Goal: Task Accomplishment & Management: Manage account settings

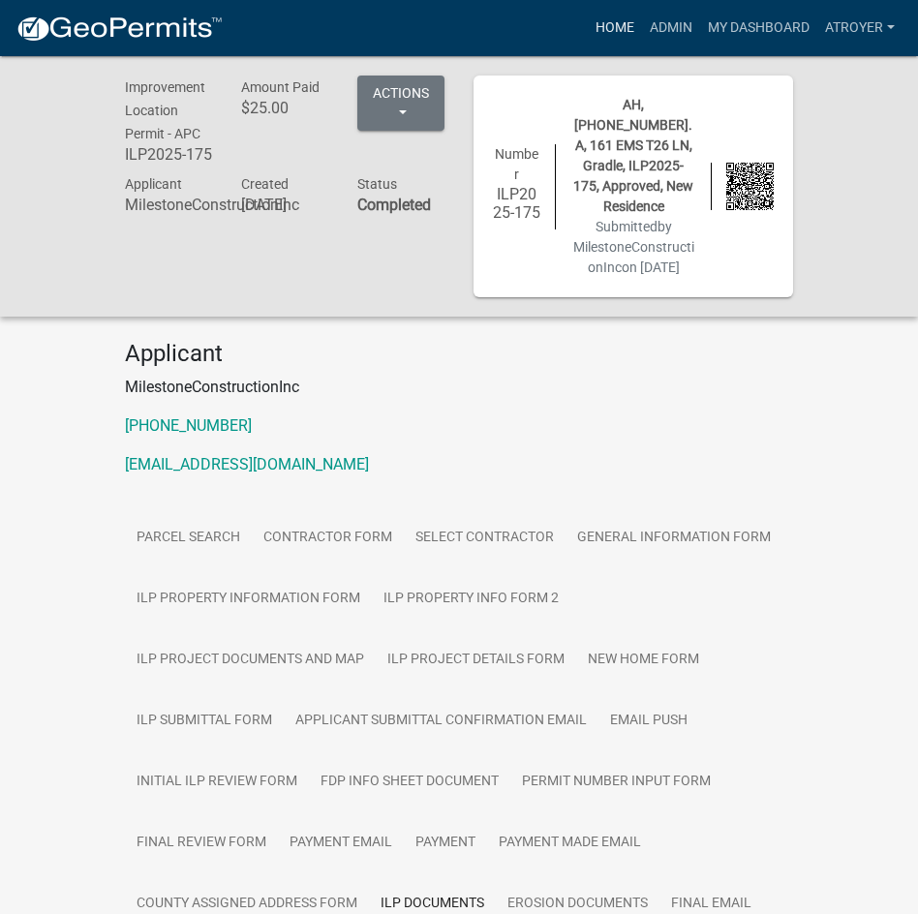
click at [597, 24] on link "Home" at bounding box center [615, 28] width 54 height 37
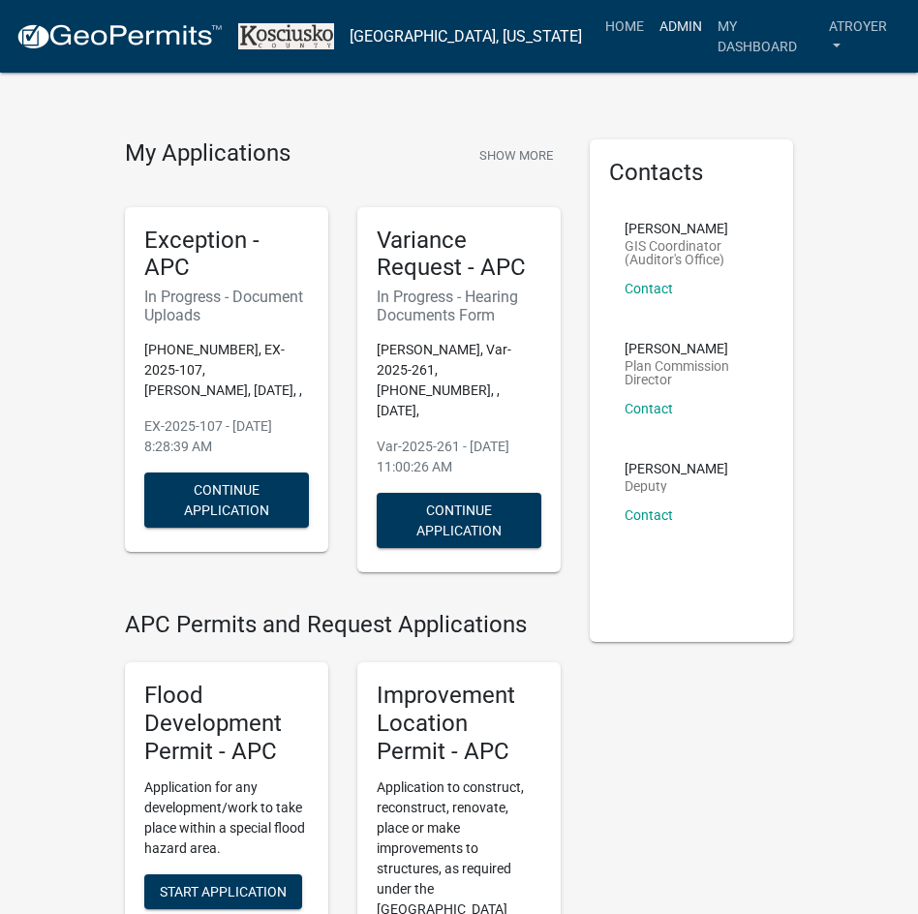
click at [672, 29] on link "Admin" at bounding box center [681, 26] width 58 height 37
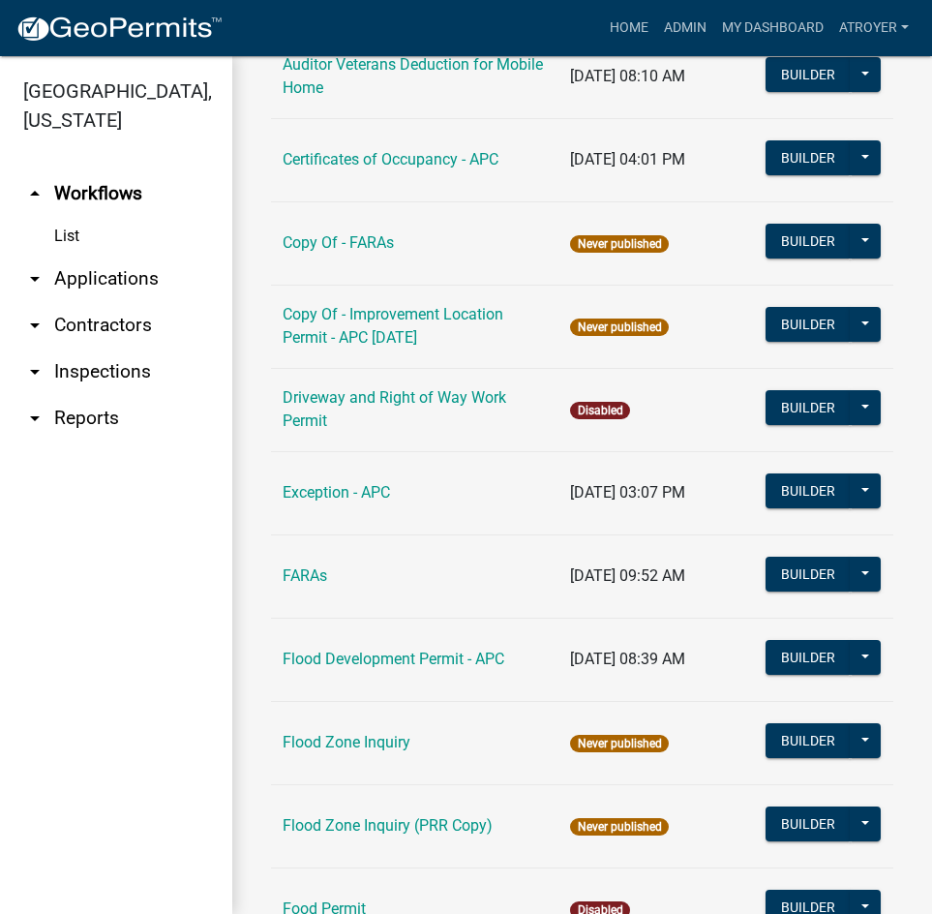
scroll to position [2130, 0]
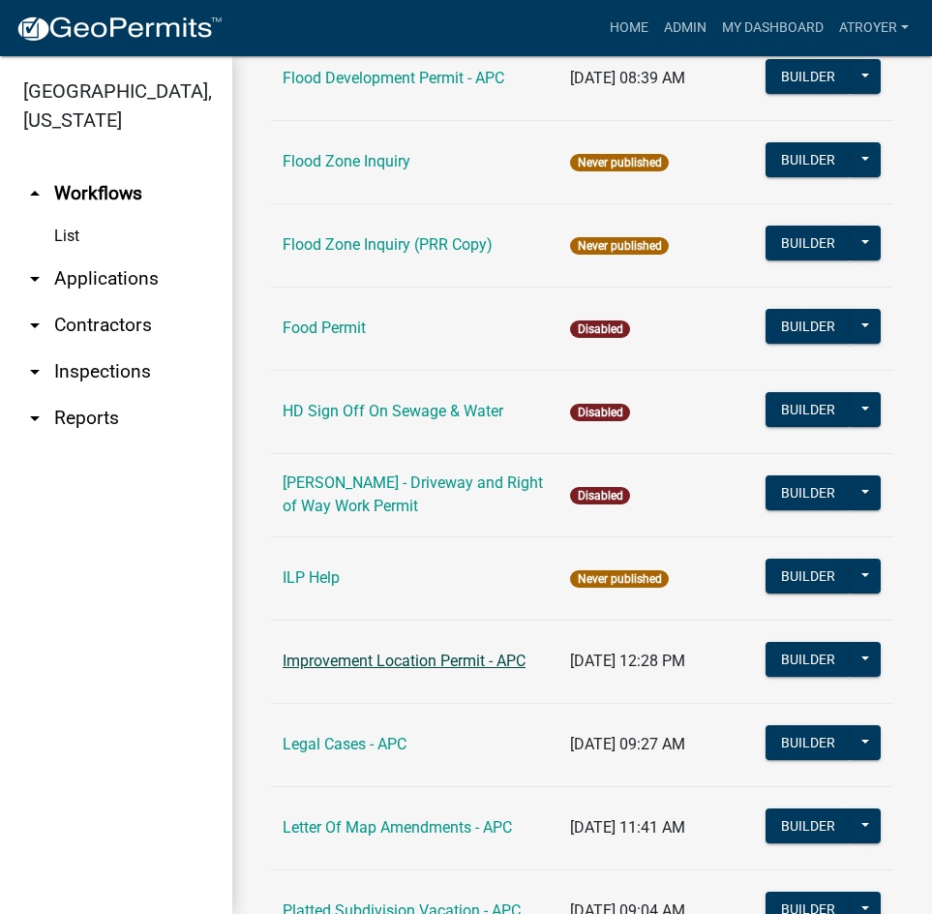
click at [374, 652] on link "Improvement Location Permit - APC" at bounding box center [404, 661] width 243 height 18
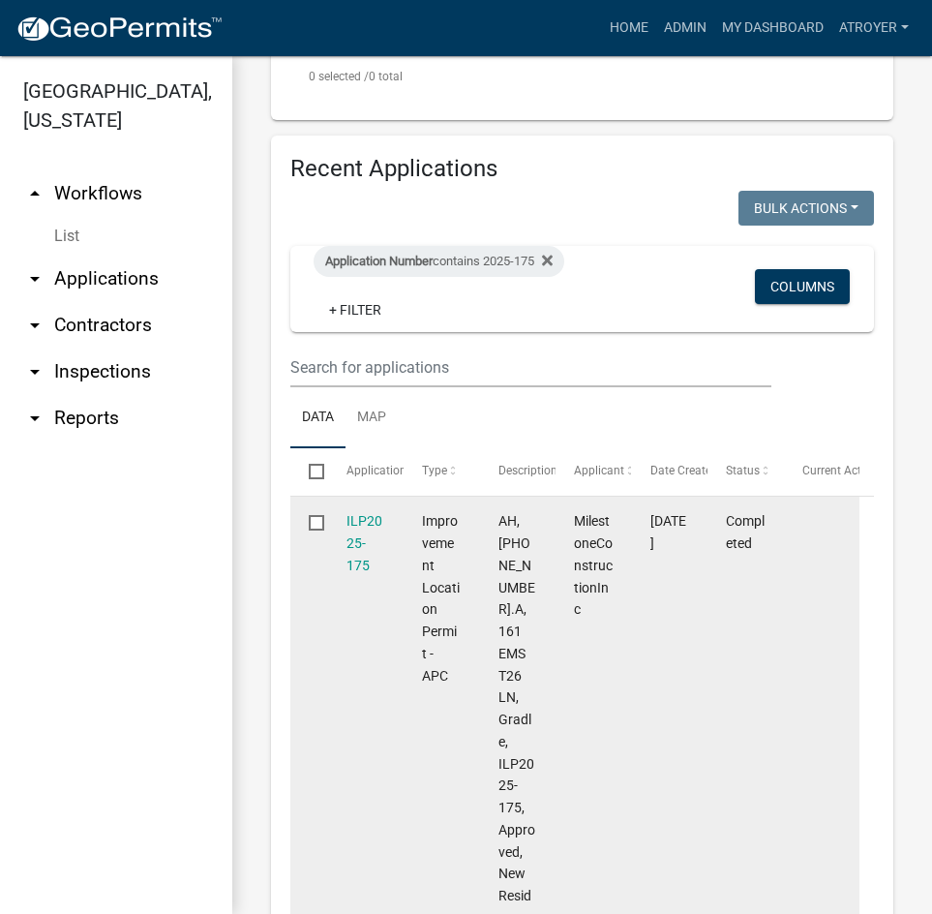
scroll to position [1004, 0]
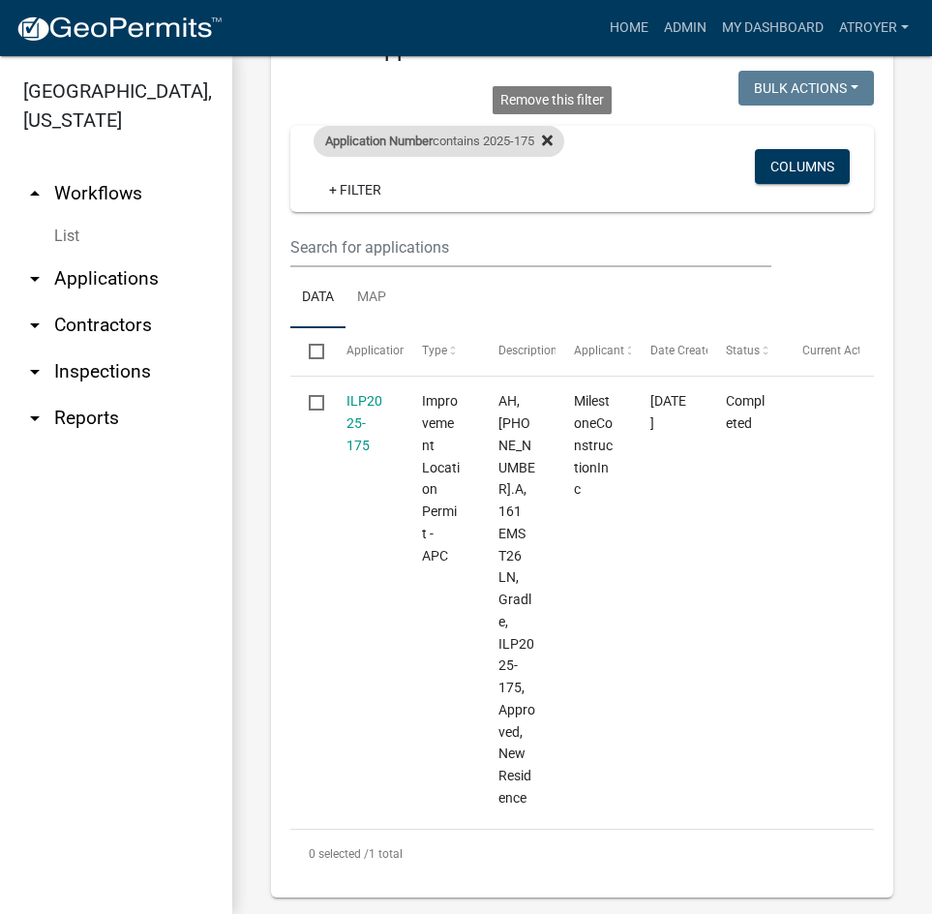
click at [553, 144] on icon at bounding box center [547, 140] width 11 height 15
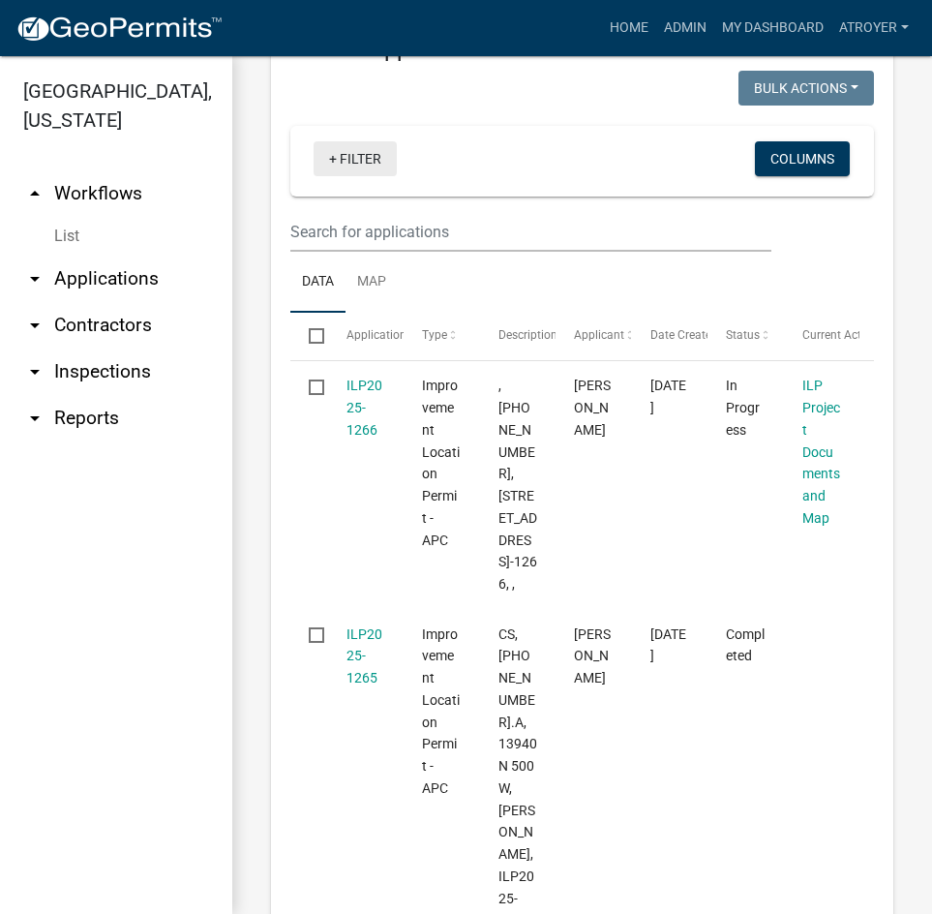
click at [372, 164] on link "+ Filter" at bounding box center [355, 158] width 83 height 35
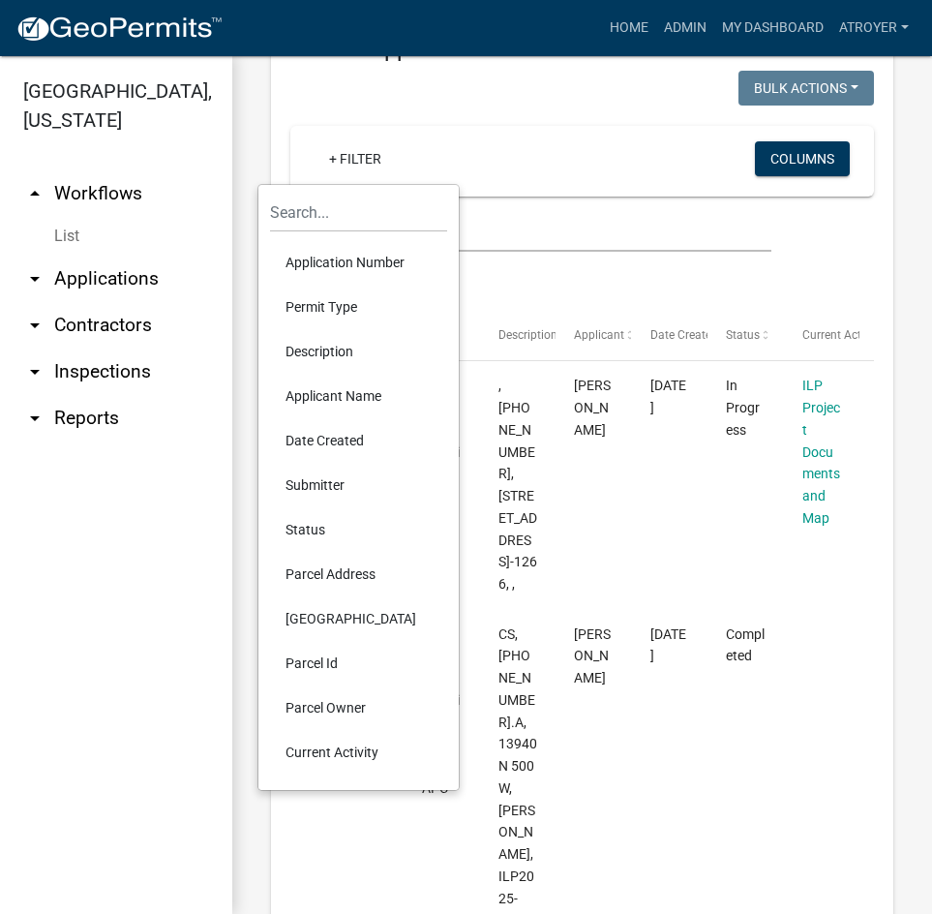
click at [323, 259] on li "Application Number" at bounding box center [358, 262] width 177 height 45
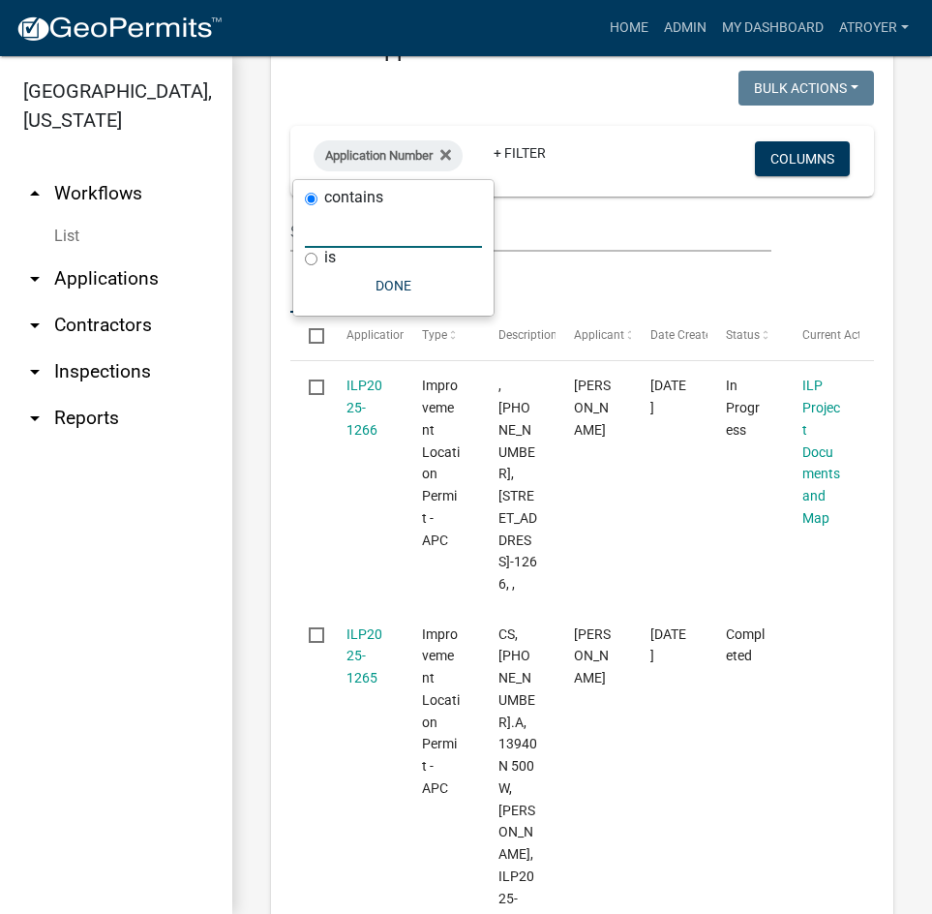
click at [372, 237] on input "text" at bounding box center [393, 228] width 177 height 40
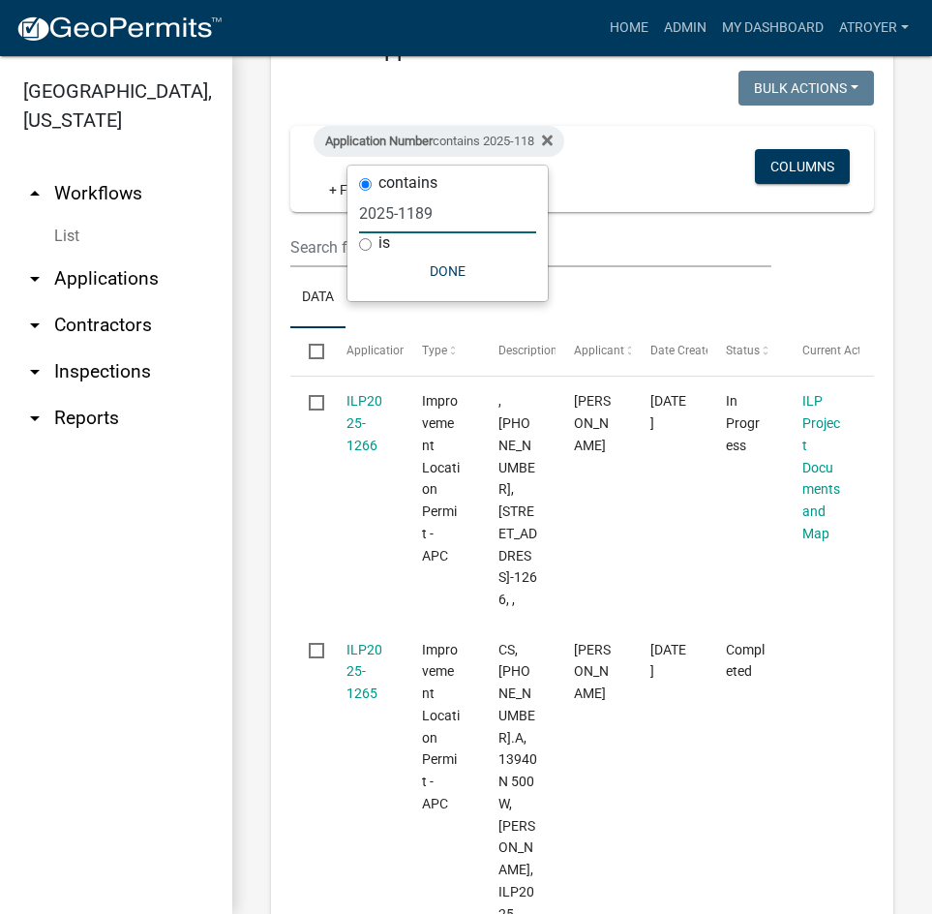
type input "2025-1189"
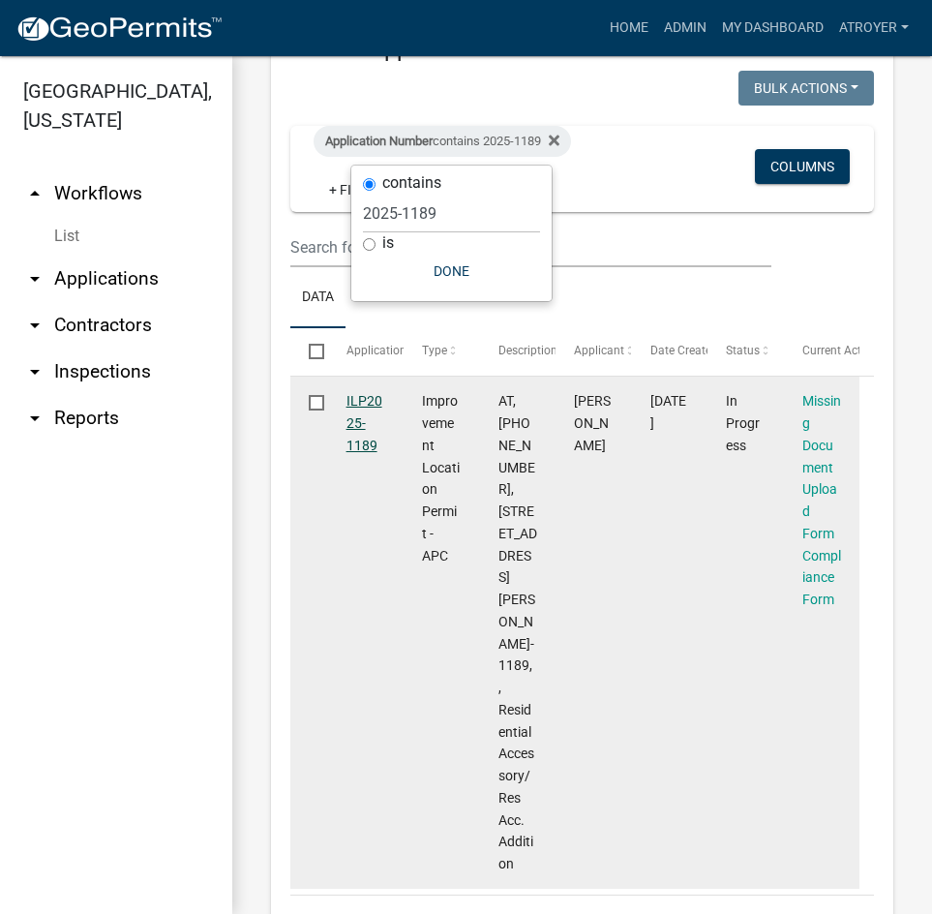
click at [359, 394] on link "ILP2025-1189" at bounding box center [365, 423] width 36 height 60
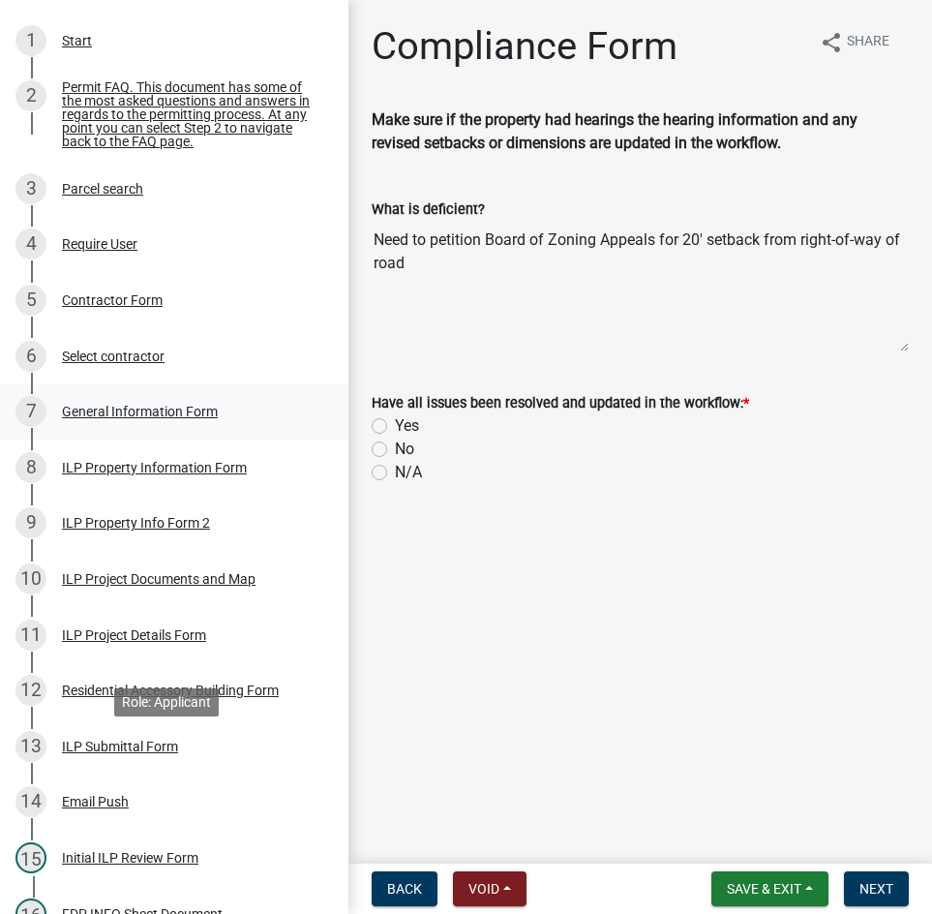
scroll to position [678, 0]
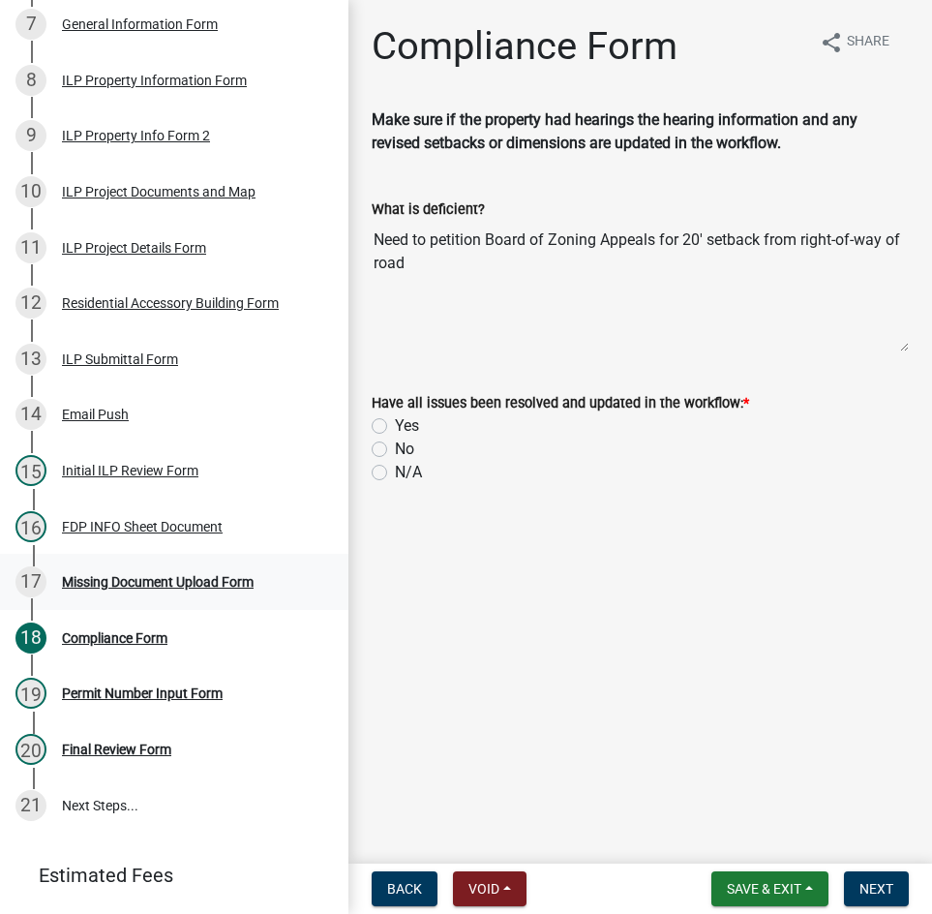
click at [177, 589] on div "Missing Document Upload Form" at bounding box center [158, 582] width 192 height 14
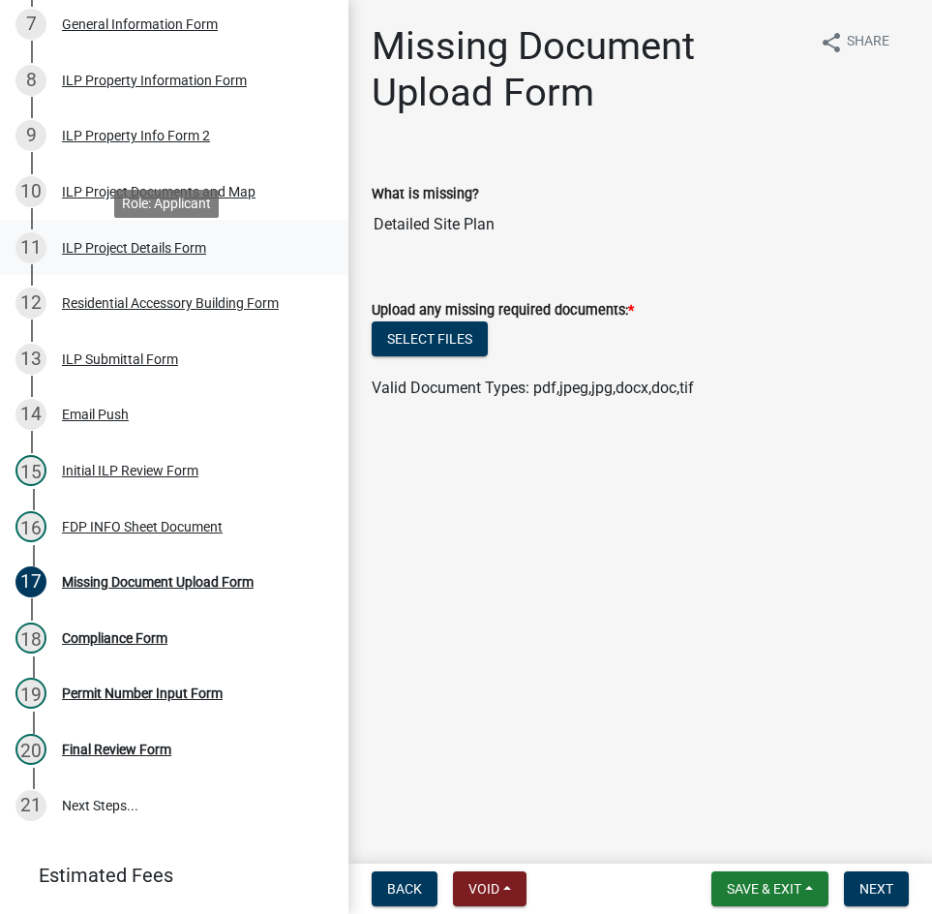
click at [131, 254] on div "ILP Project Details Form" at bounding box center [134, 248] width 144 height 14
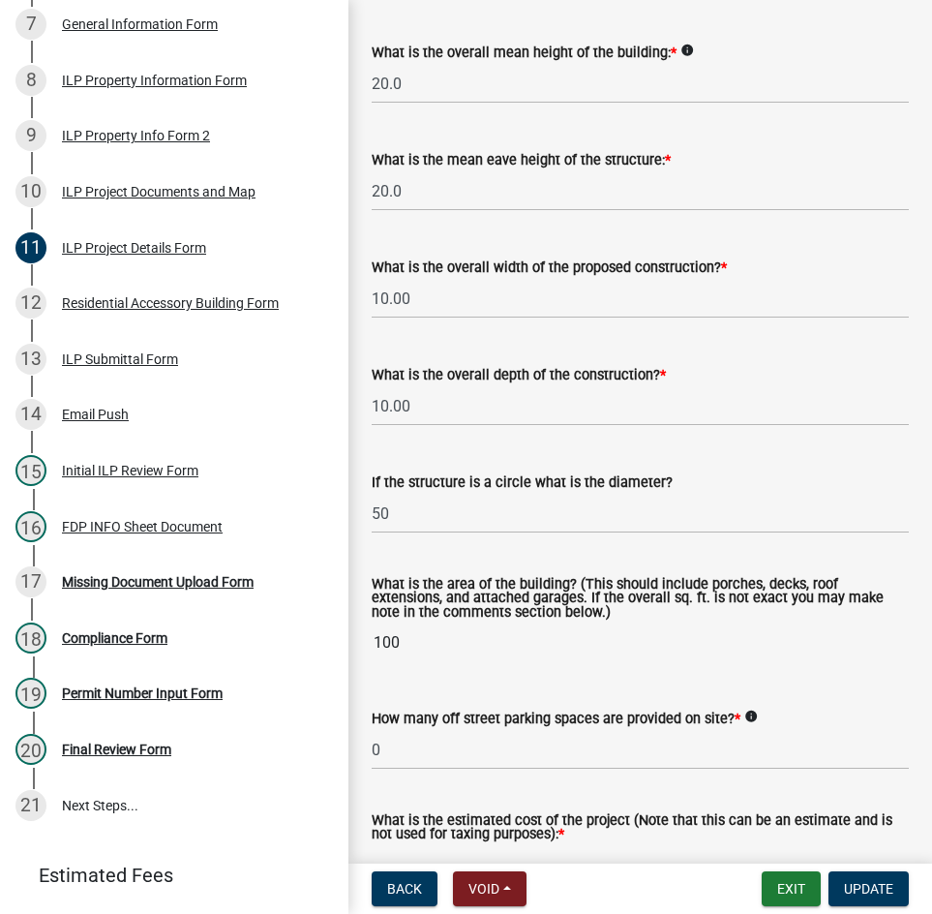
scroll to position [871, 0]
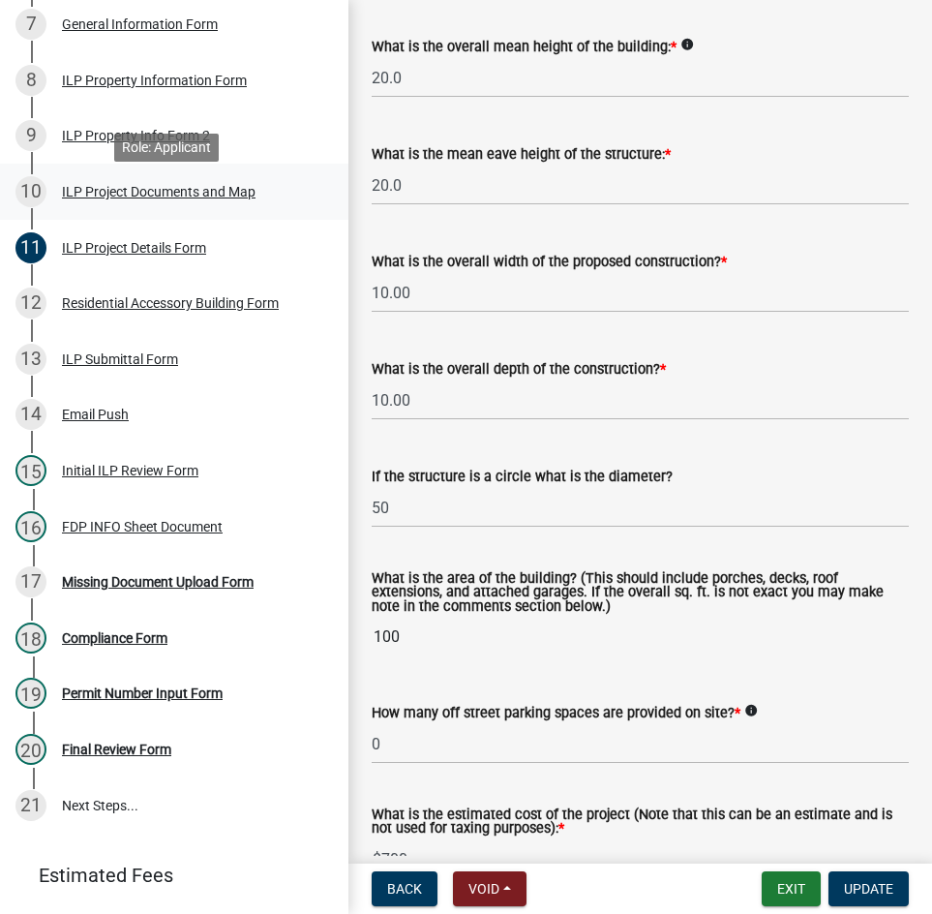
click at [113, 198] on div "ILP Project Documents and Map" at bounding box center [159, 192] width 194 height 14
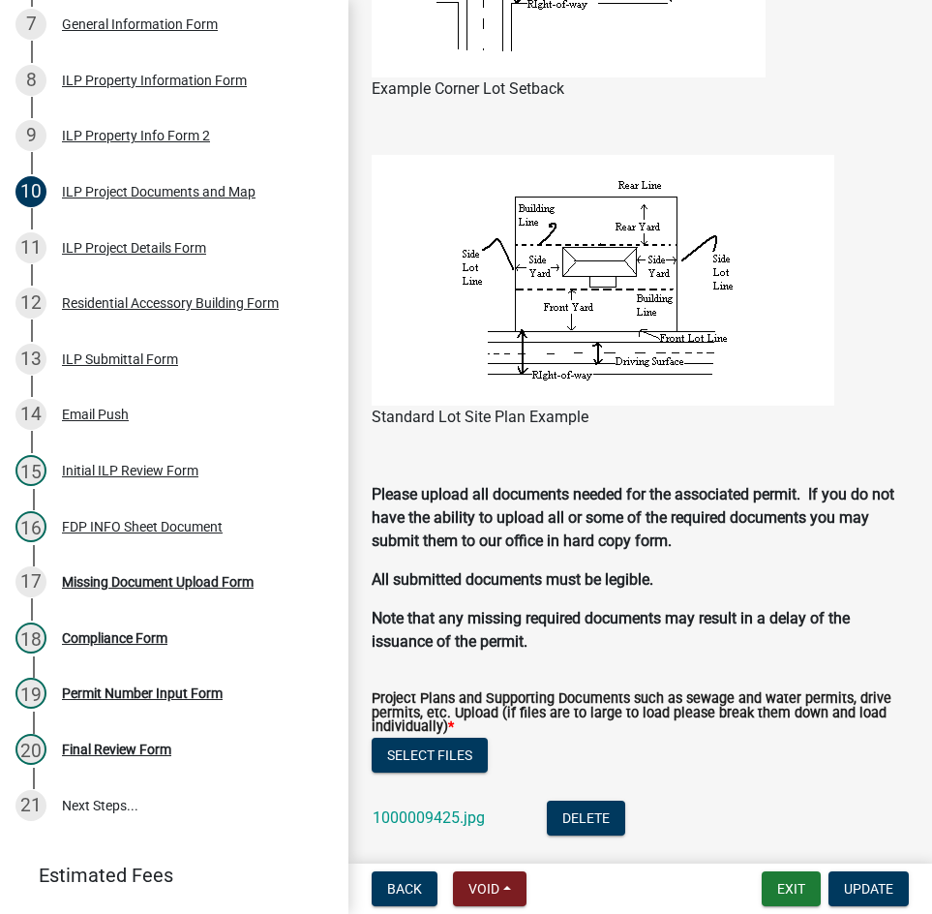
scroll to position [2130, 0]
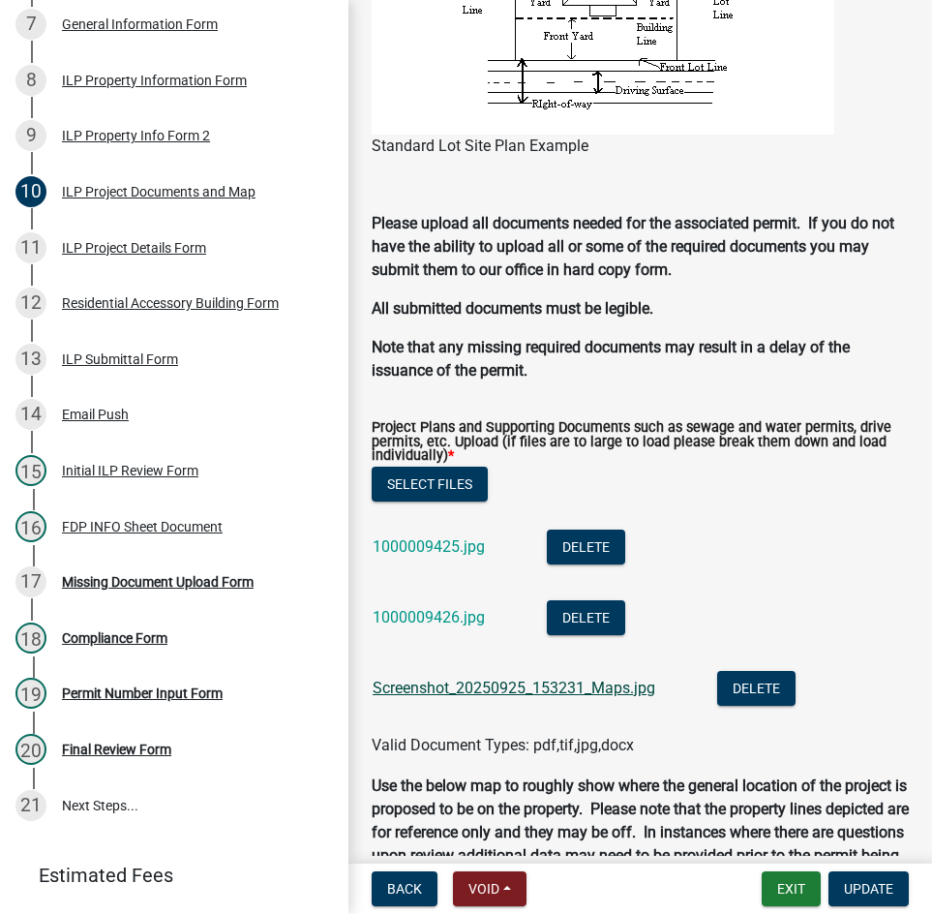
click at [433, 688] on link "Screenshot_20250925_153231_Maps.jpg" at bounding box center [514, 688] width 283 height 18
click at [420, 546] on link "1000009425.jpg" at bounding box center [429, 546] width 112 height 18
click at [411, 619] on link "1000009426.jpg" at bounding box center [429, 617] width 112 height 18
click at [143, 589] on div "Missing Document Upload Form" at bounding box center [158, 582] width 192 height 14
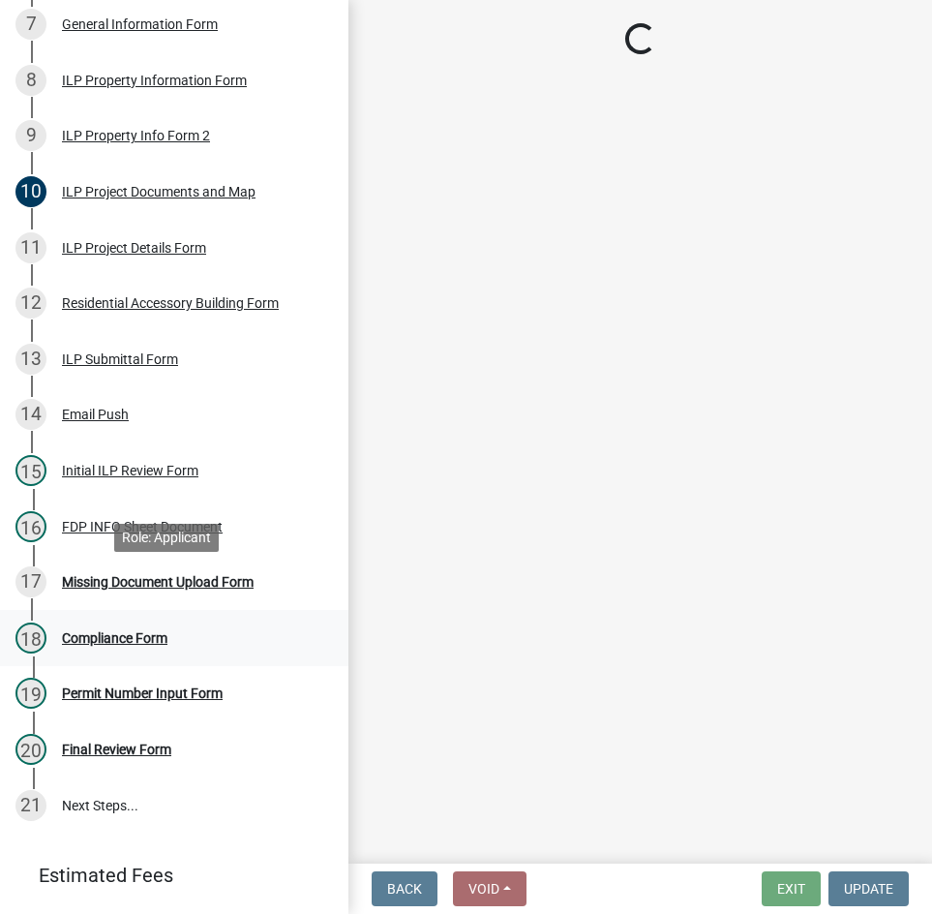
scroll to position [0, 0]
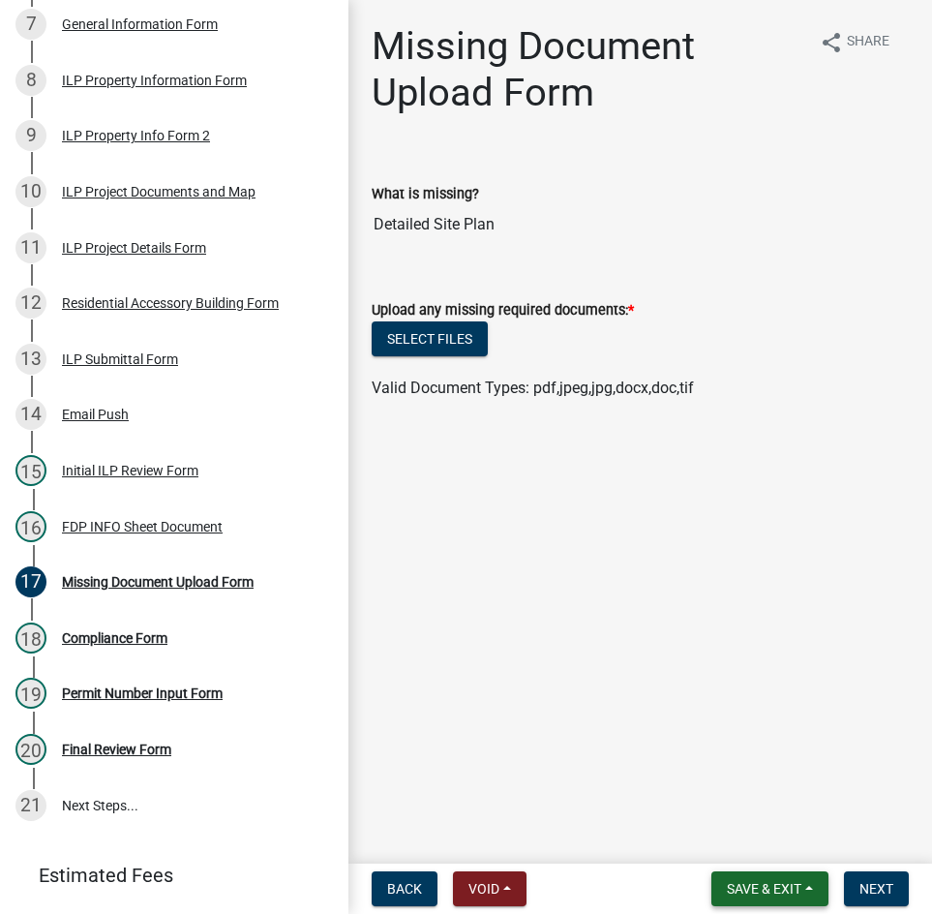
click at [743, 886] on span "Save & Exit" at bounding box center [764, 888] width 75 height 15
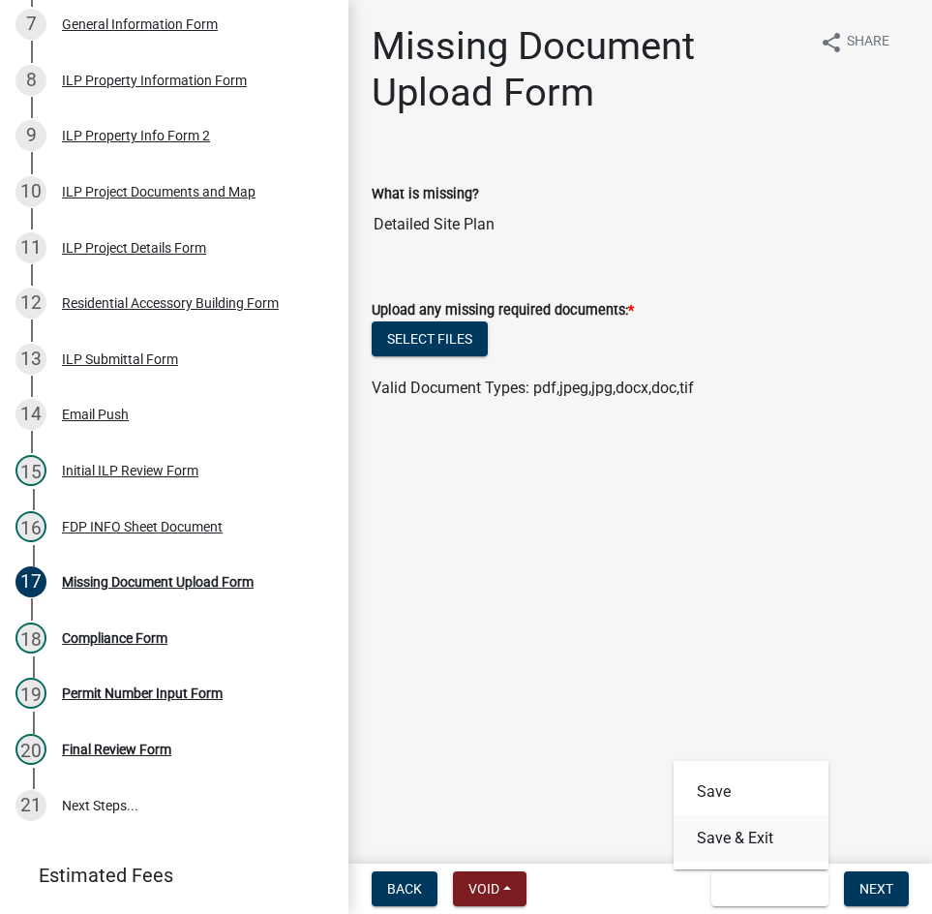
click at [733, 840] on button "Save & Exit" at bounding box center [751, 838] width 155 height 46
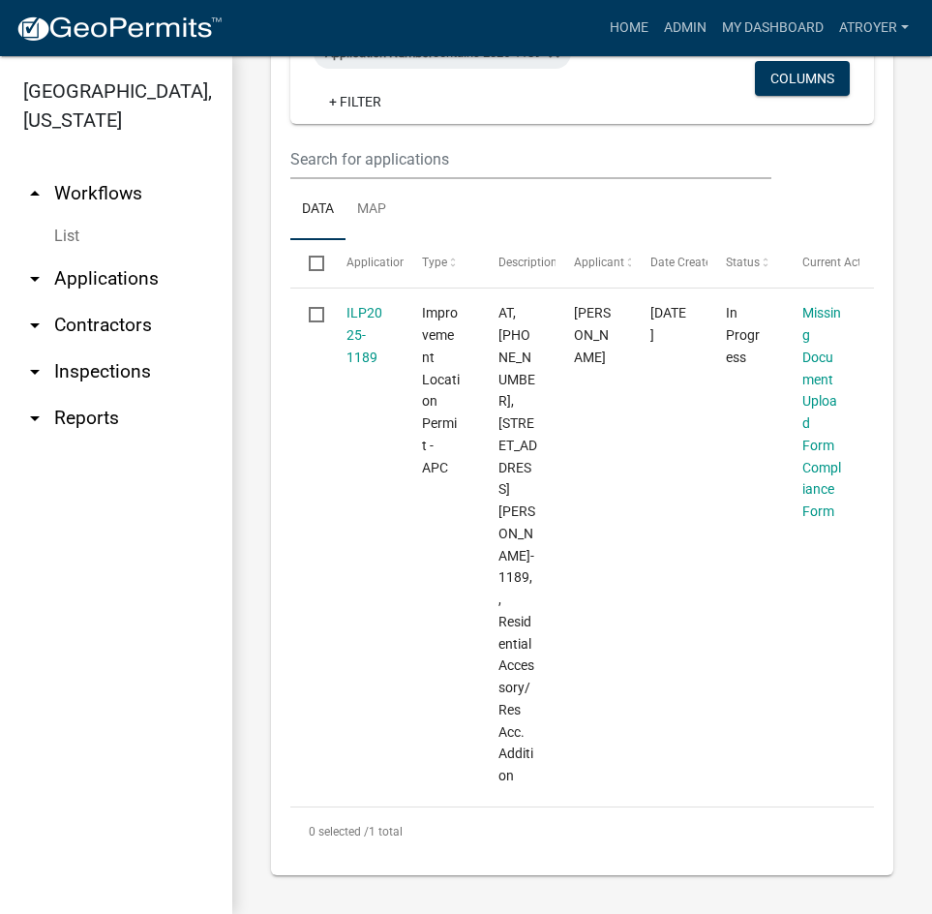
scroll to position [608, 0]
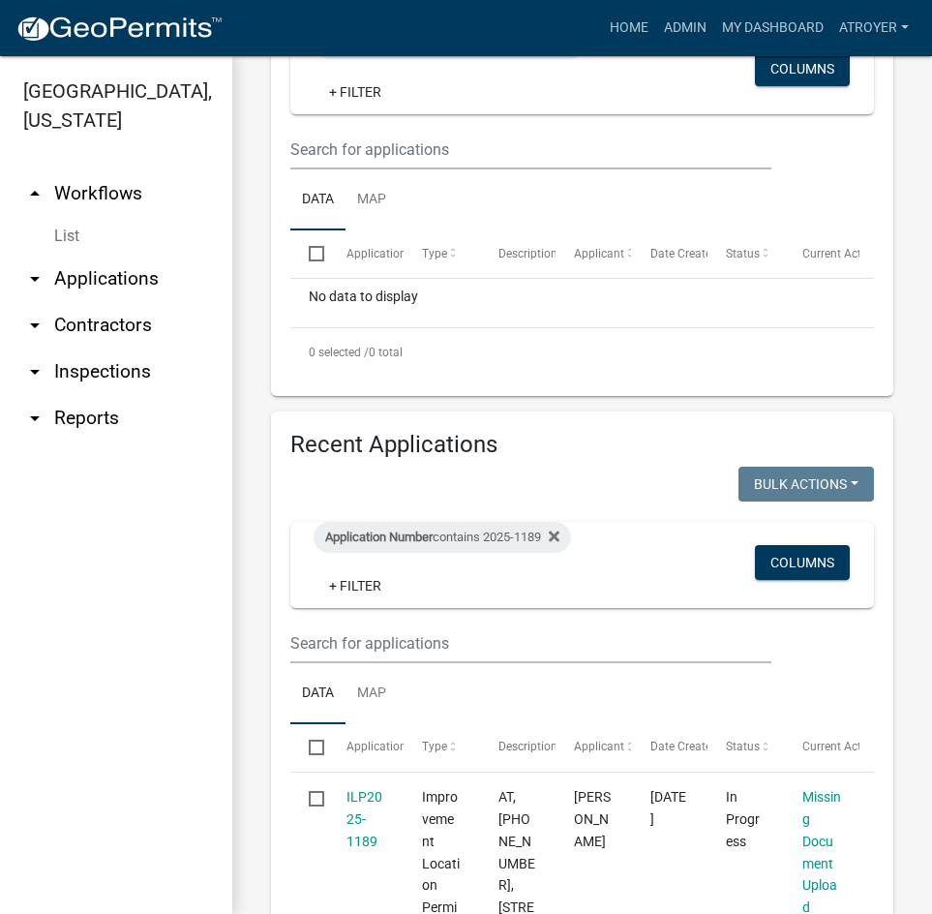
click at [111, 279] on link "arrow_drop_down Applications" at bounding box center [116, 279] width 232 height 46
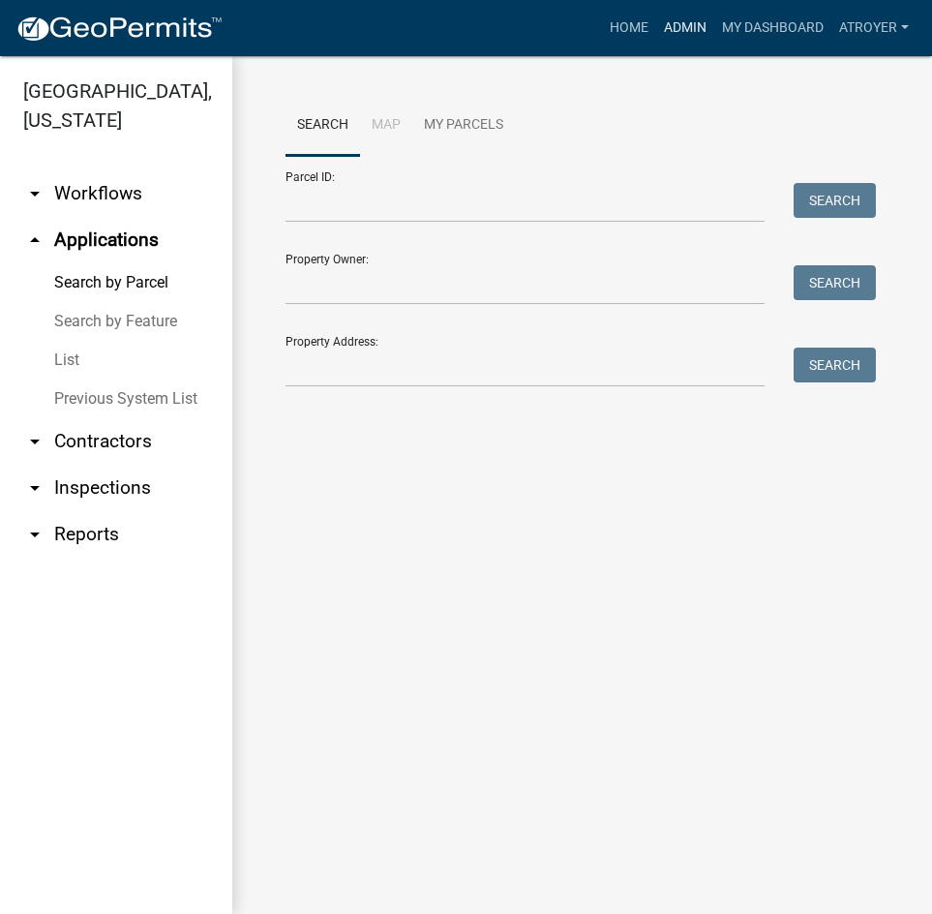
click at [688, 21] on link "Admin" at bounding box center [685, 28] width 58 height 37
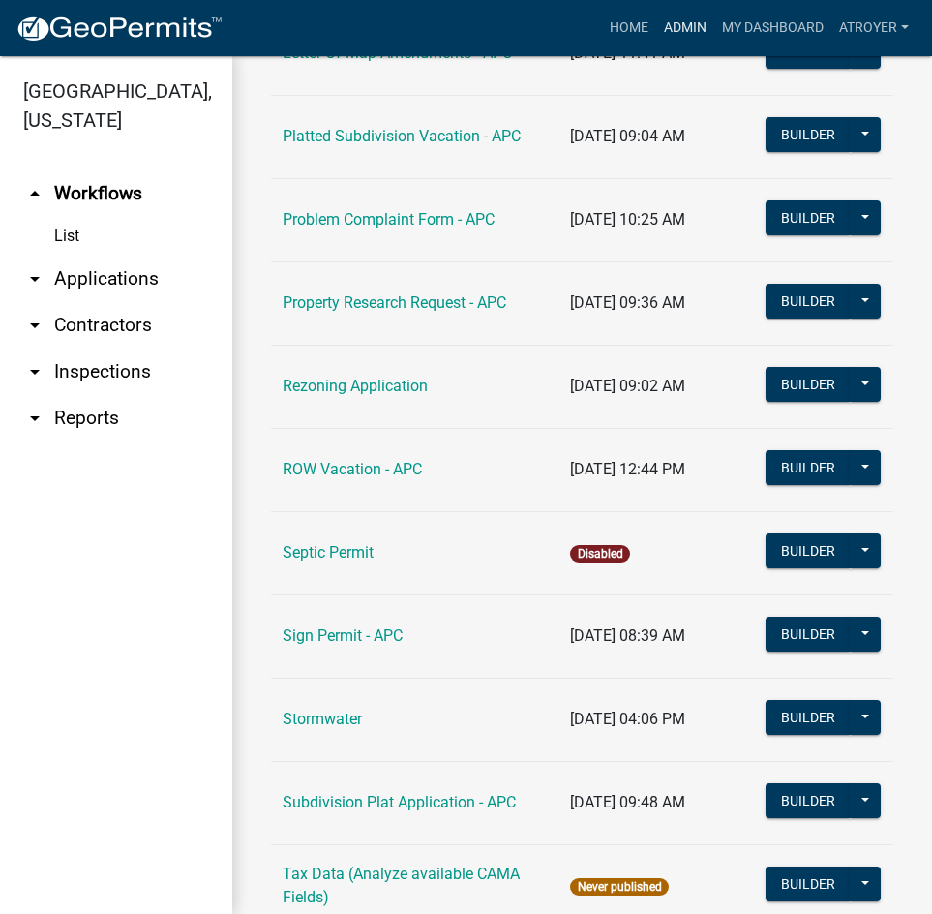
scroll to position [3222, 0]
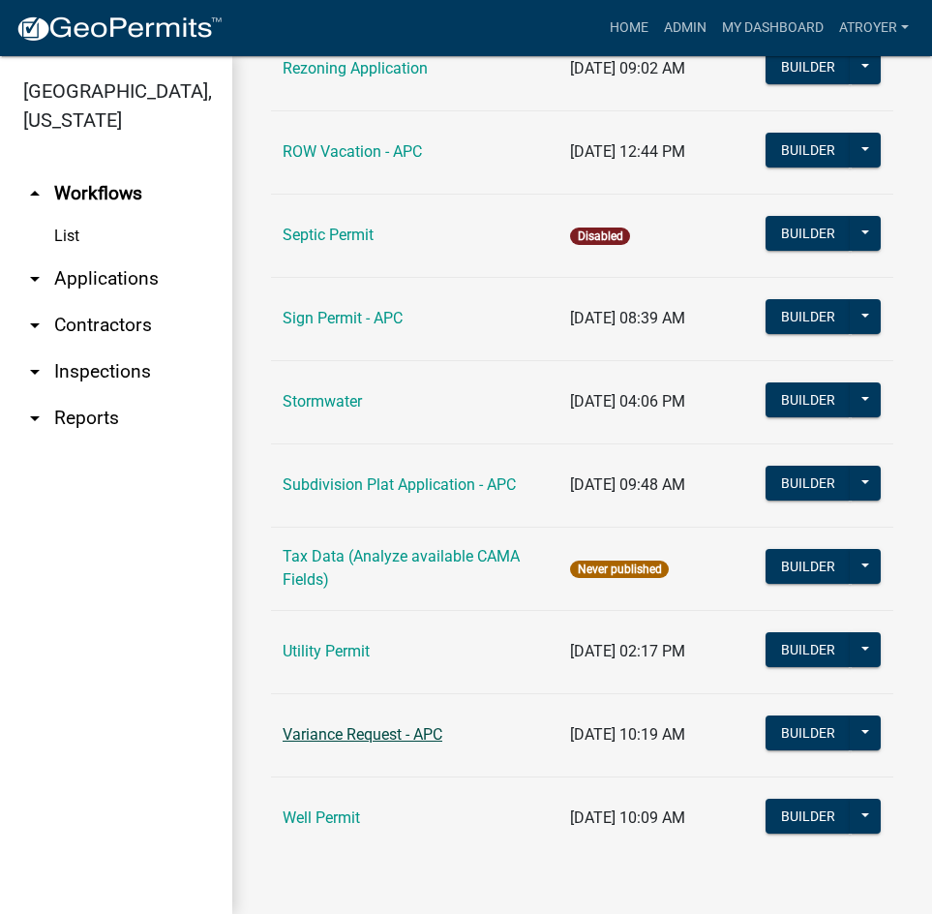
click at [345, 737] on link "Variance Request - APC" at bounding box center [363, 734] width 160 height 18
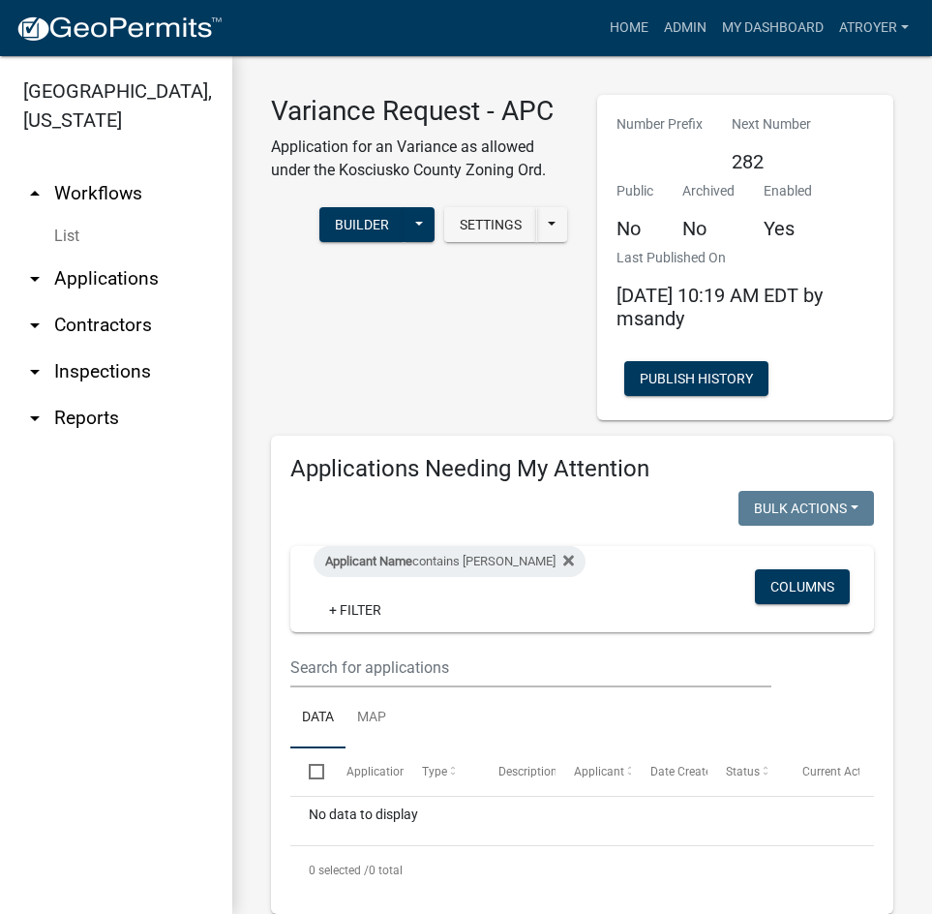
scroll to position [484, 0]
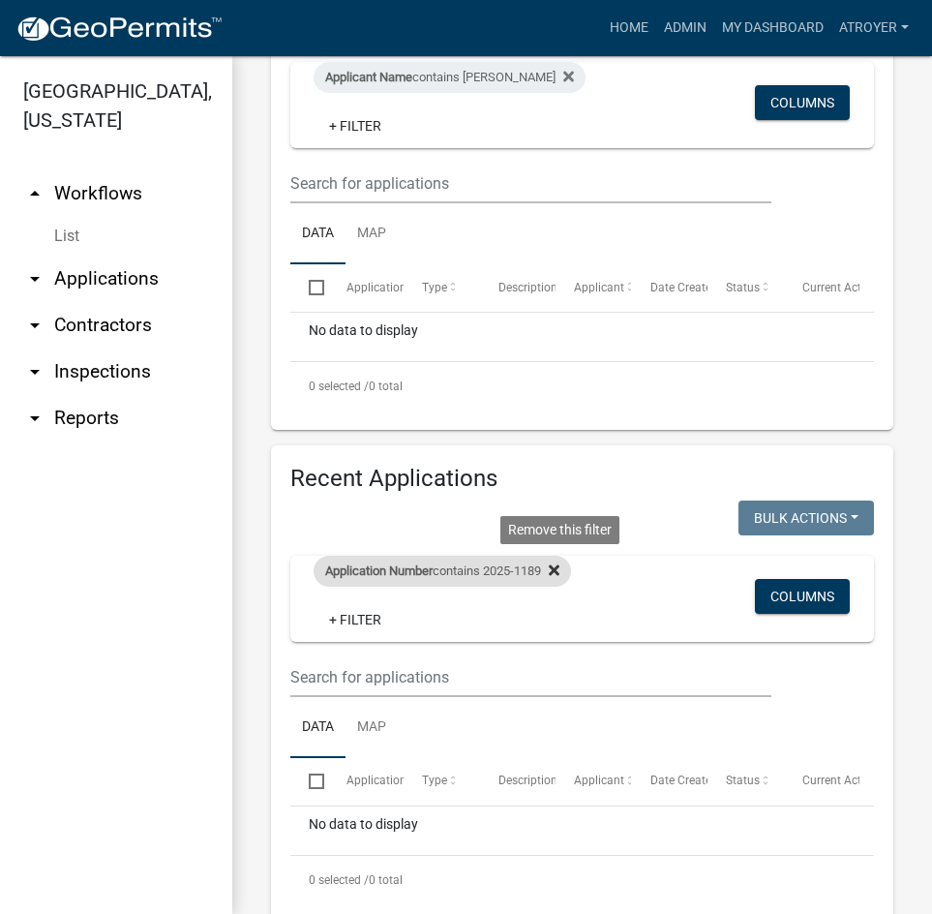
click at [560, 572] on icon at bounding box center [554, 569] width 11 height 11
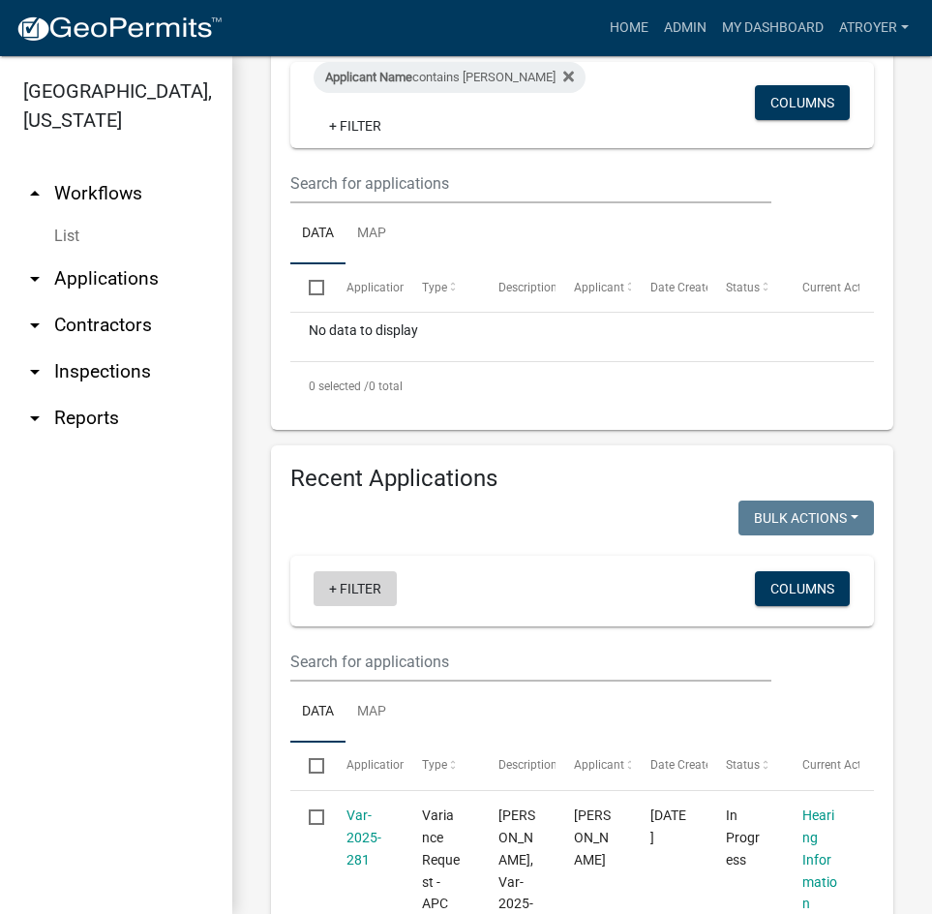
click at [365, 581] on link "+ Filter" at bounding box center [355, 588] width 83 height 35
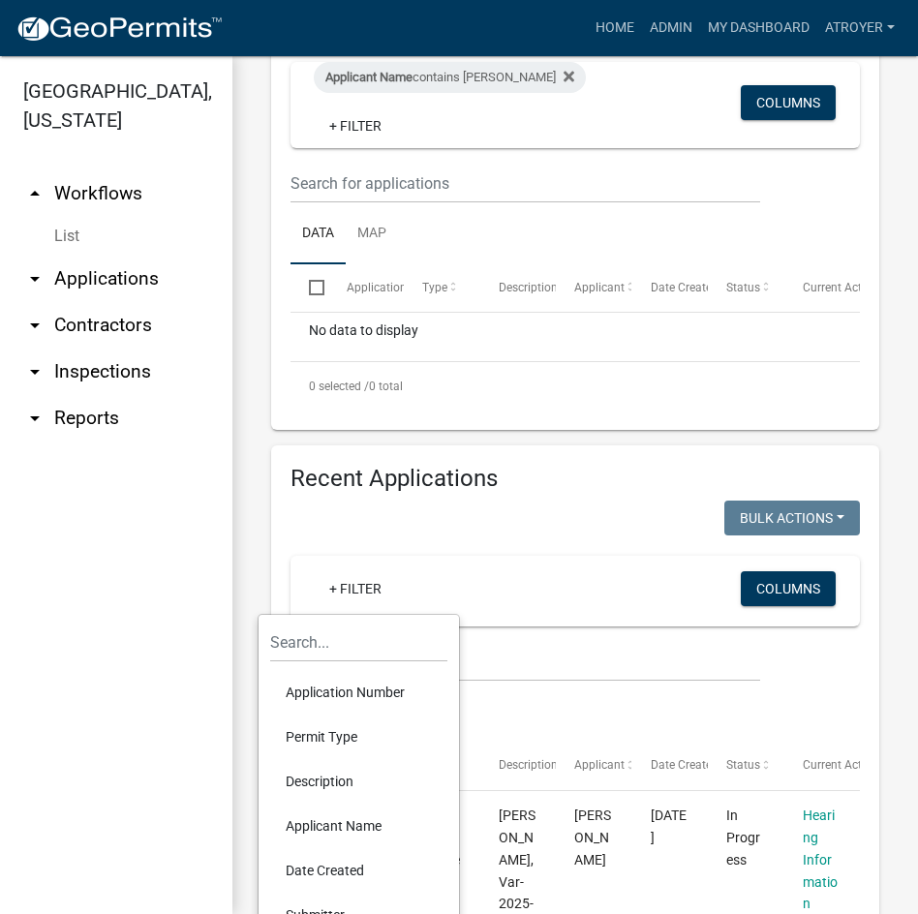
click at [350, 694] on li "Application Number" at bounding box center [358, 692] width 177 height 45
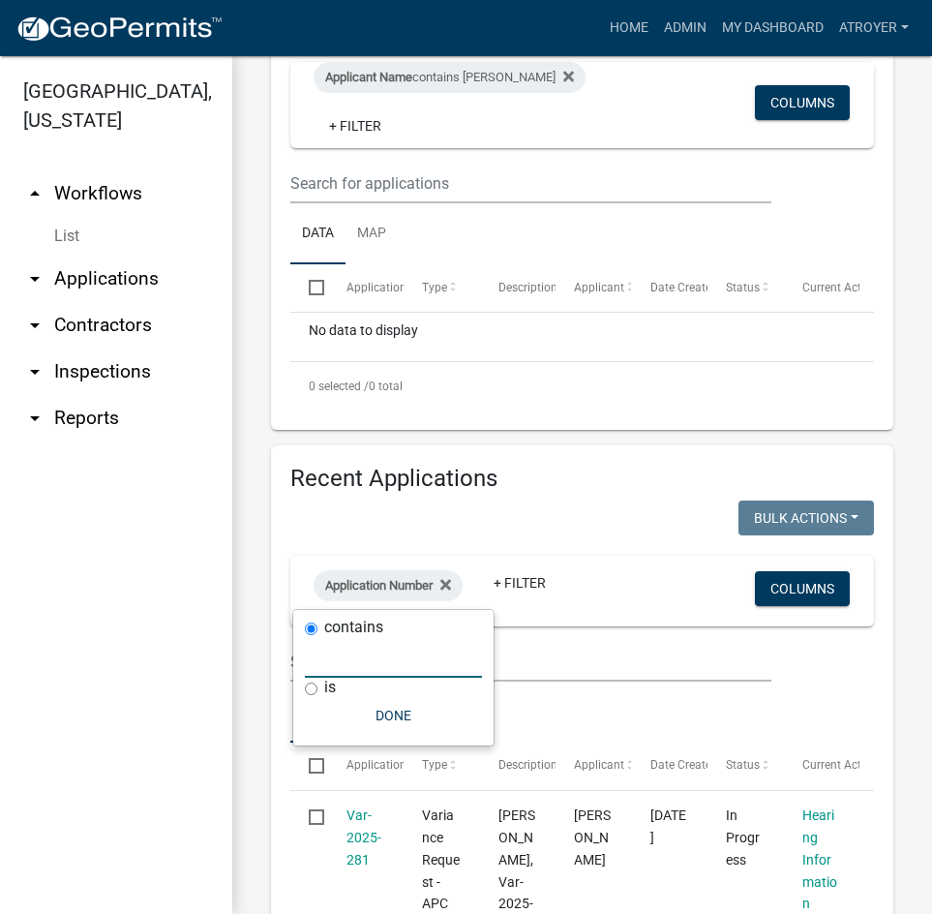
click at [359, 661] on input "text" at bounding box center [393, 658] width 177 height 40
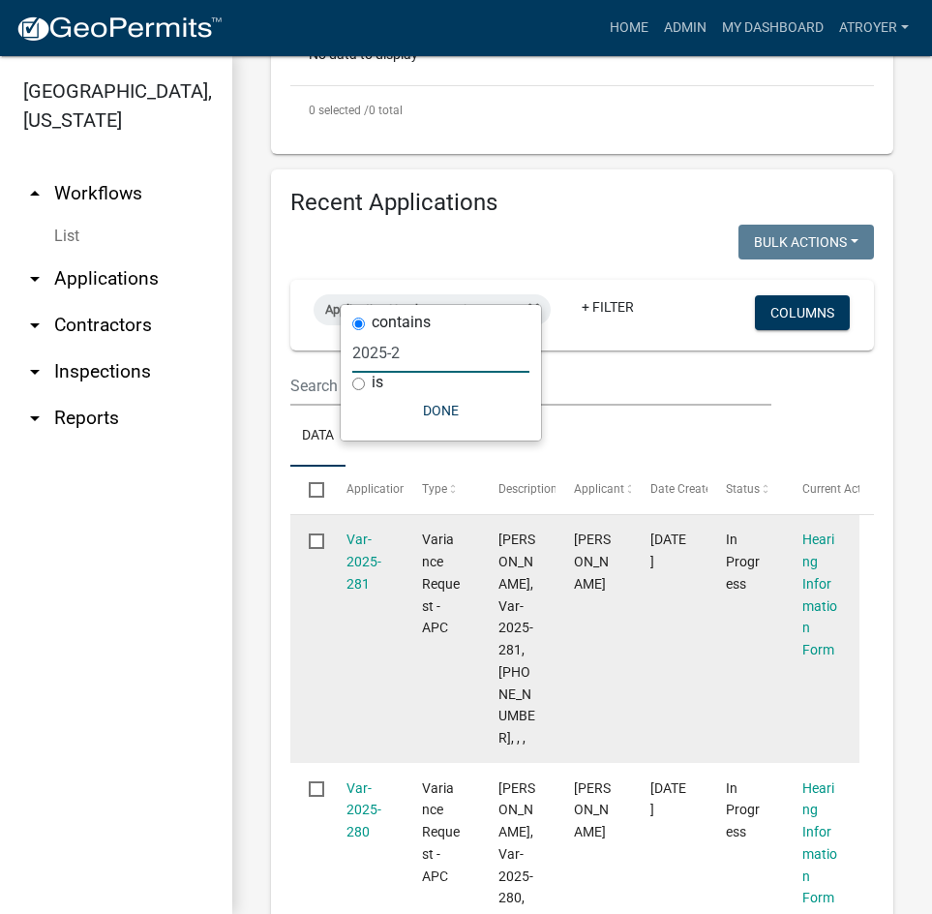
scroll to position [775, 0]
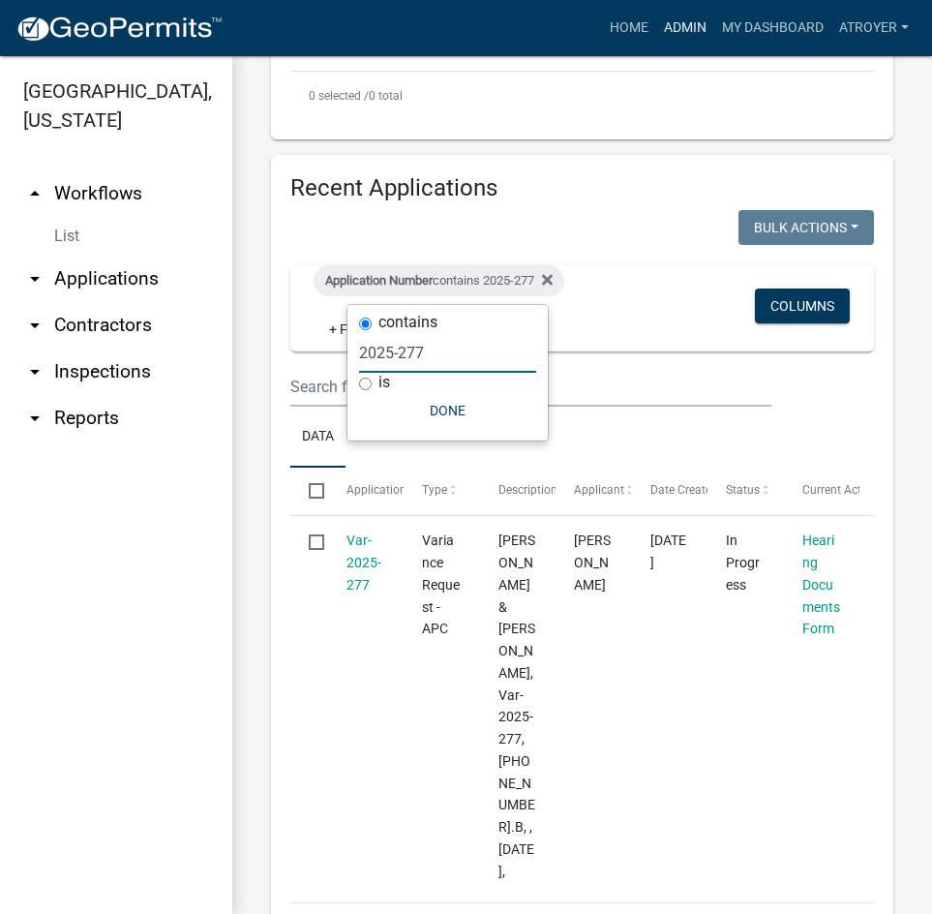
type input "2025-277"
click at [670, 25] on link "Admin" at bounding box center [685, 28] width 58 height 37
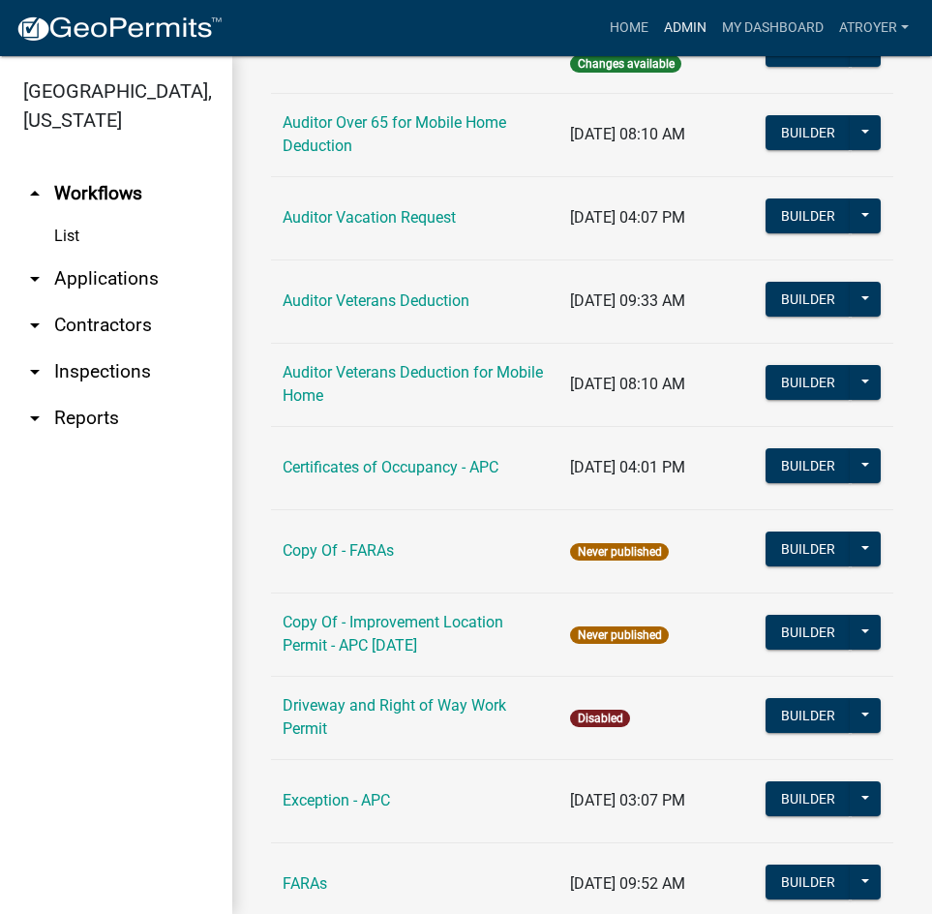
scroll to position [1549, 0]
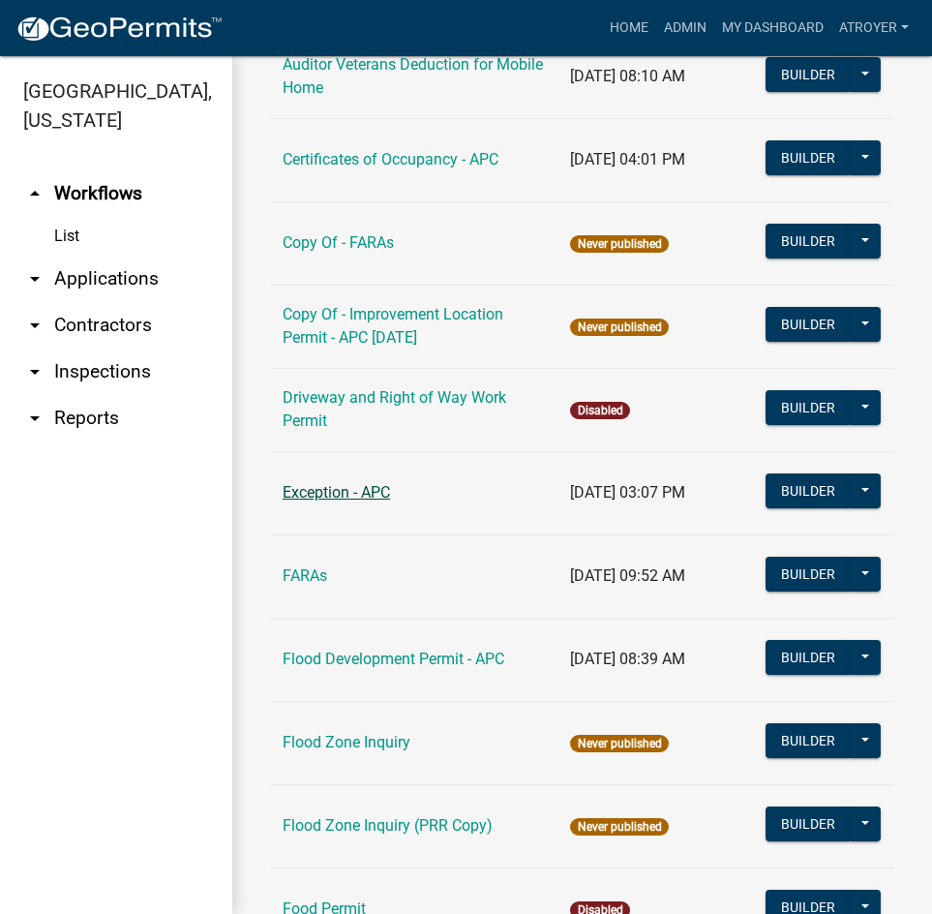
click at [324, 491] on link "Exception - APC" at bounding box center [336, 492] width 107 height 18
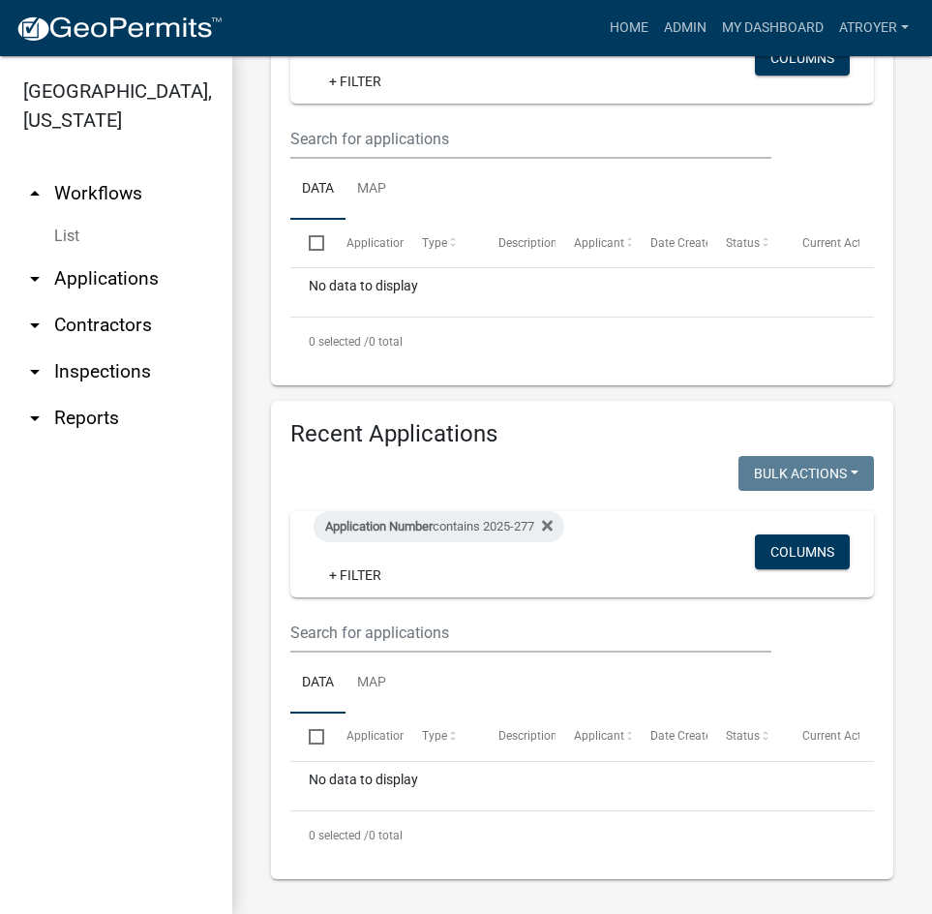
scroll to position [533, 0]
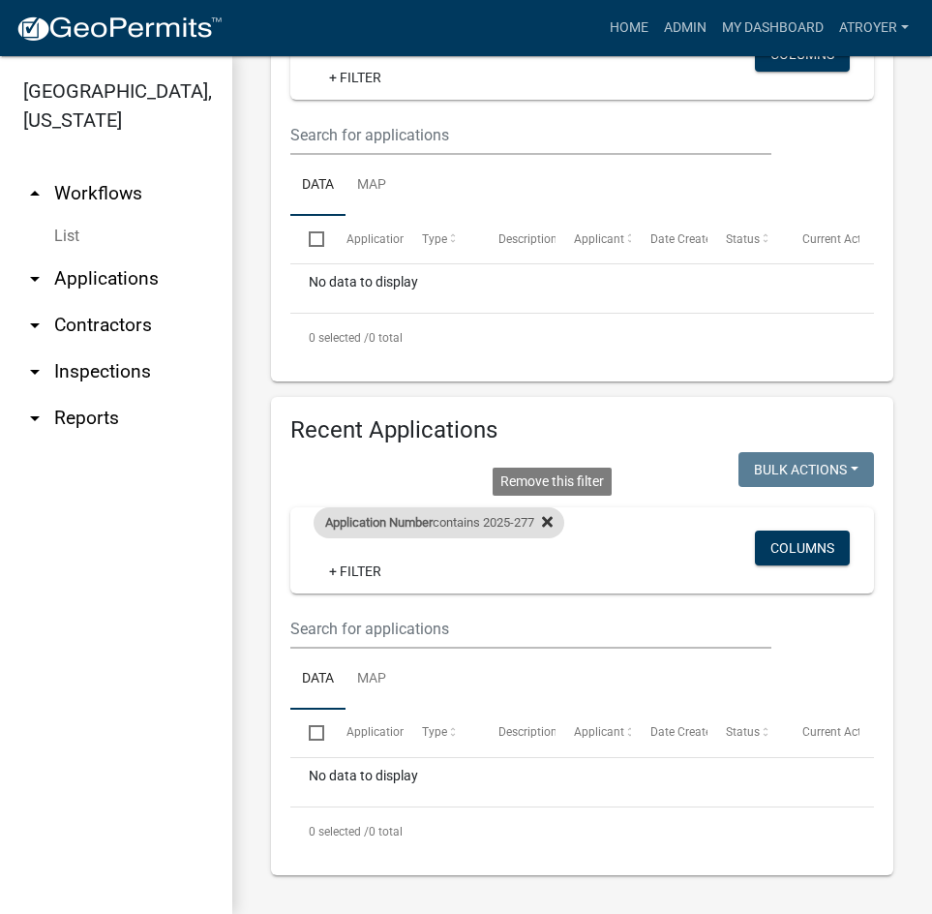
click at [553, 523] on icon at bounding box center [547, 521] width 11 height 15
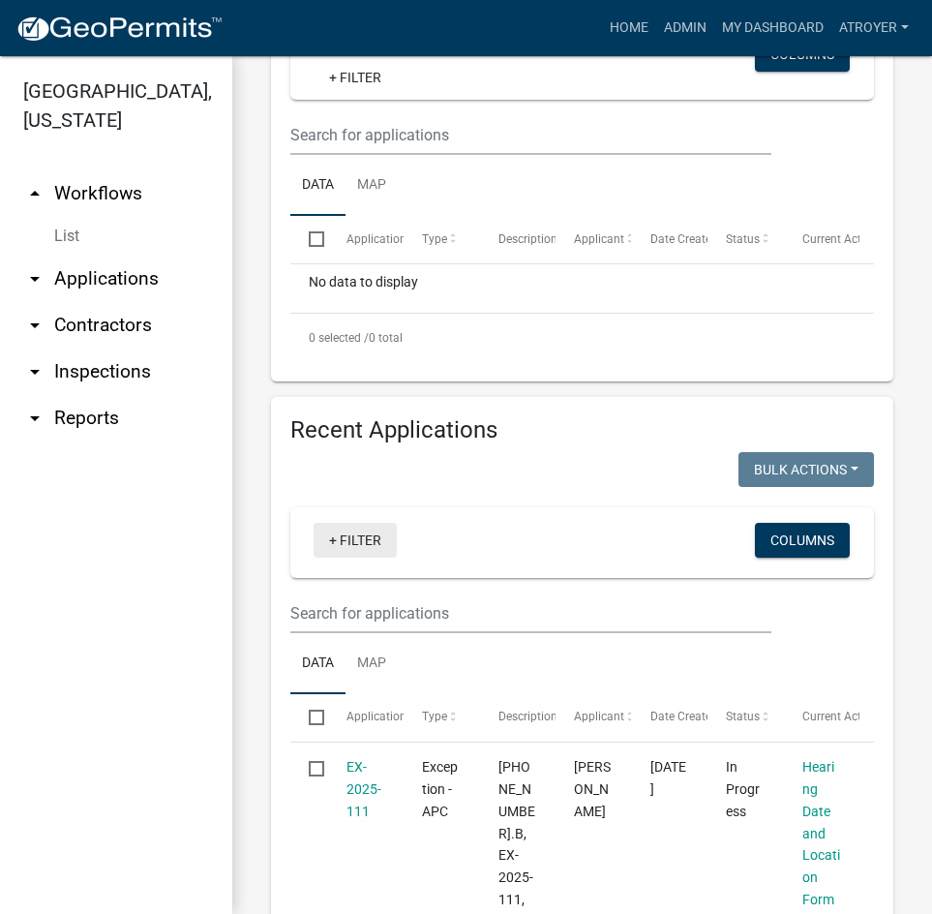
click at [371, 534] on link "+ Filter" at bounding box center [355, 540] width 83 height 35
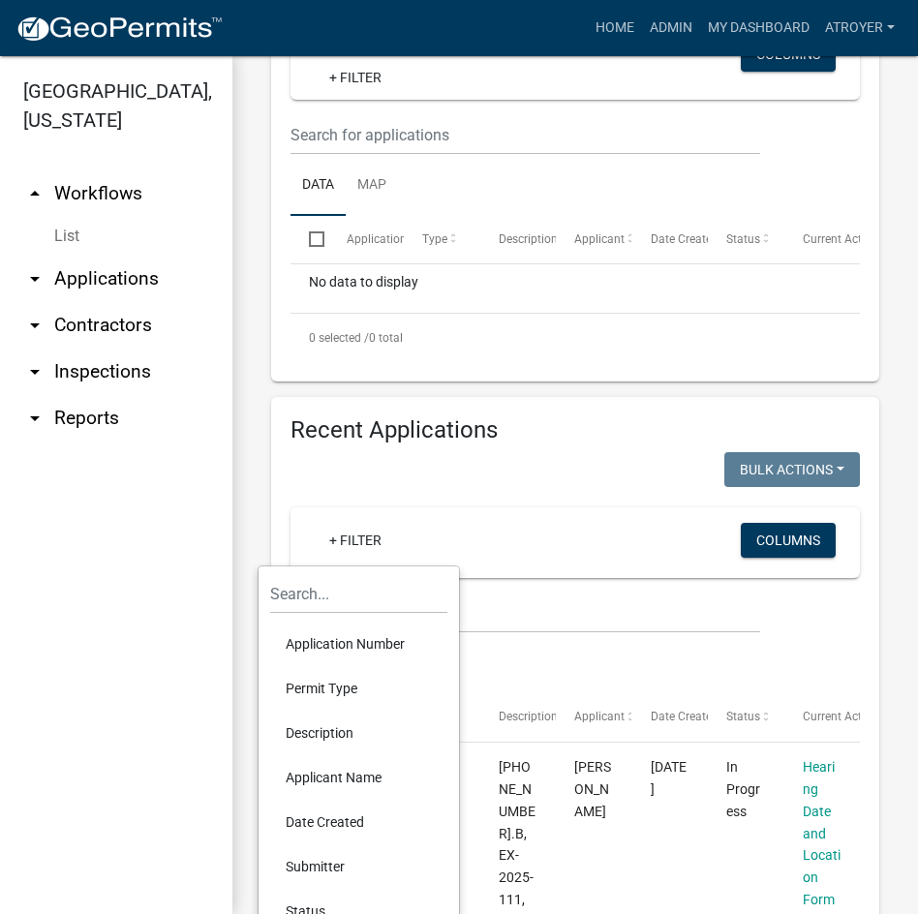
click at [348, 637] on li "Application Number" at bounding box center [358, 644] width 177 height 45
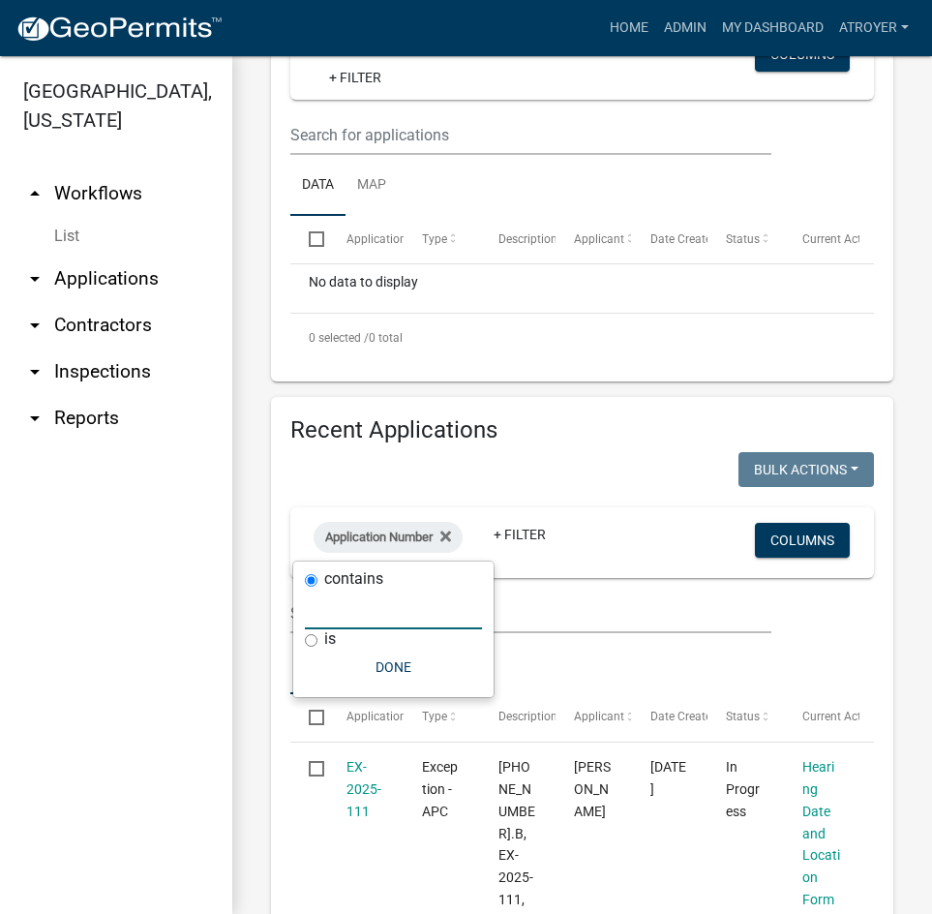
click at [357, 619] on input "text" at bounding box center [393, 610] width 177 height 40
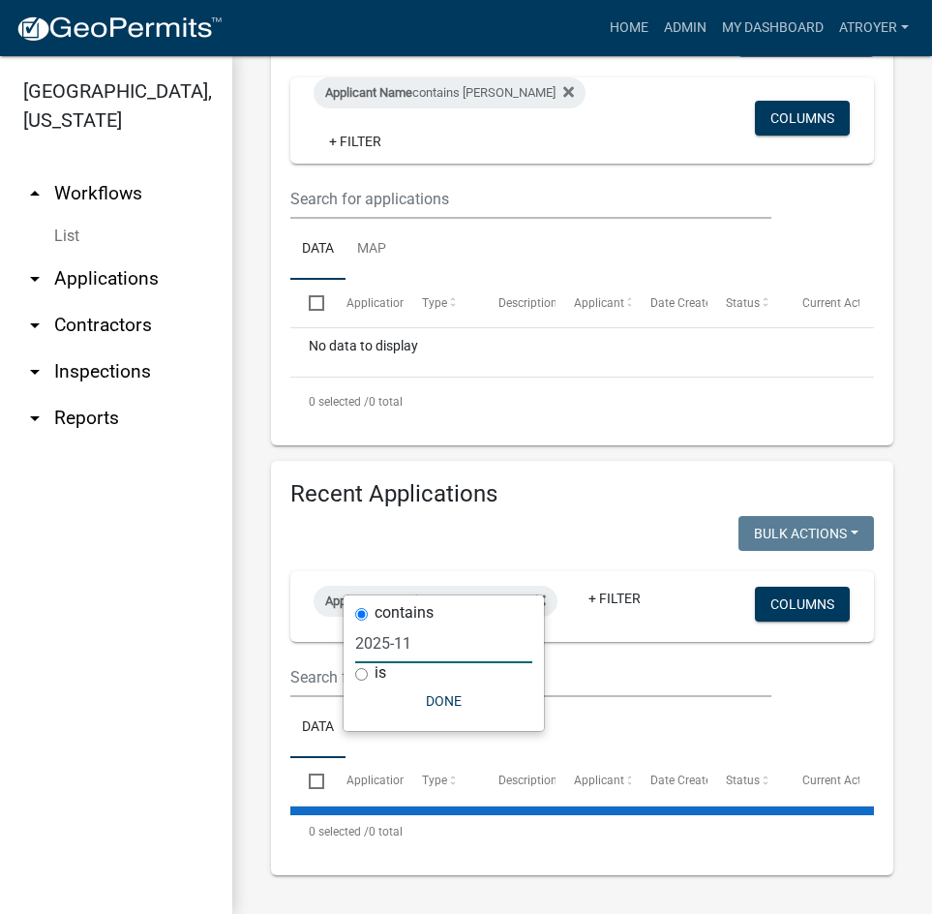
scroll to position [781, 0]
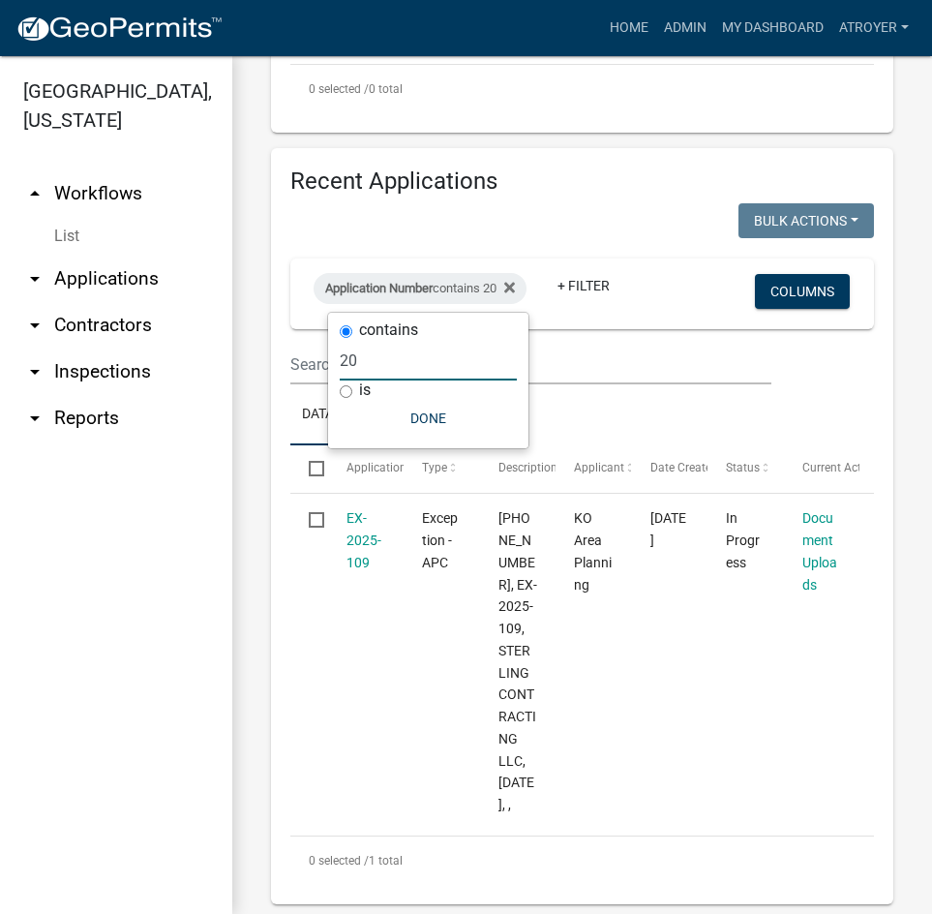
type input "2"
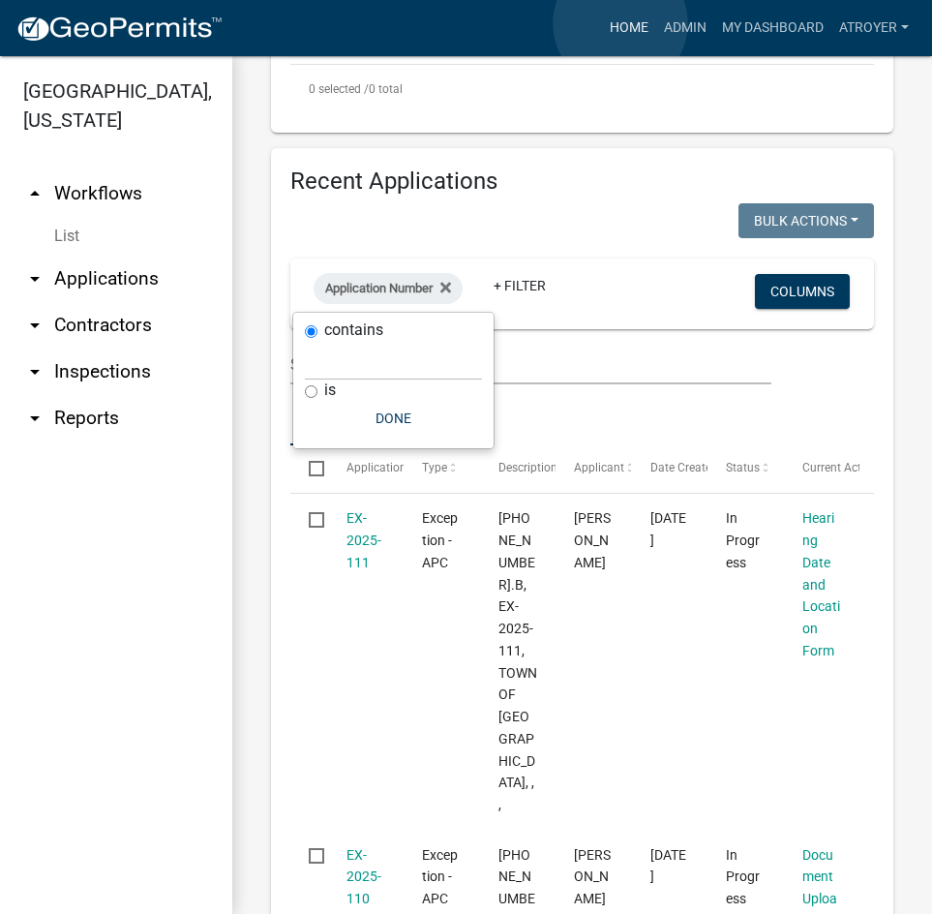
click at [621, 23] on link "Home" at bounding box center [629, 28] width 54 height 37
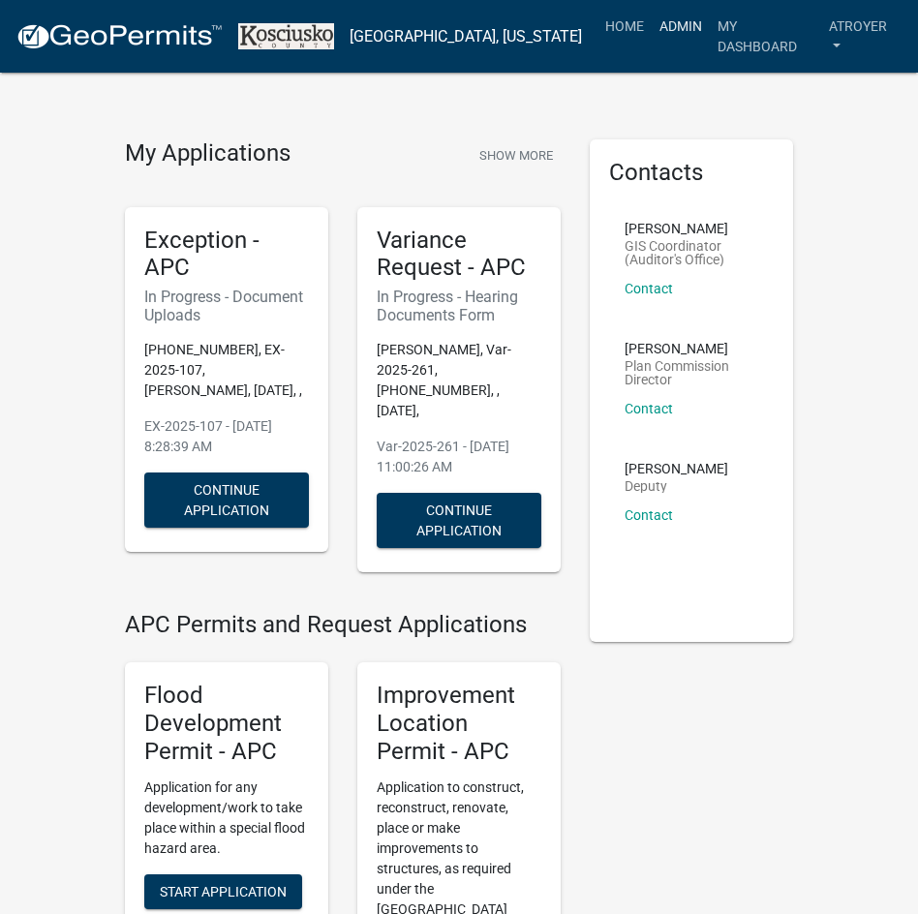
click at [665, 30] on link "Admin" at bounding box center [681, 26] width 58 height 37
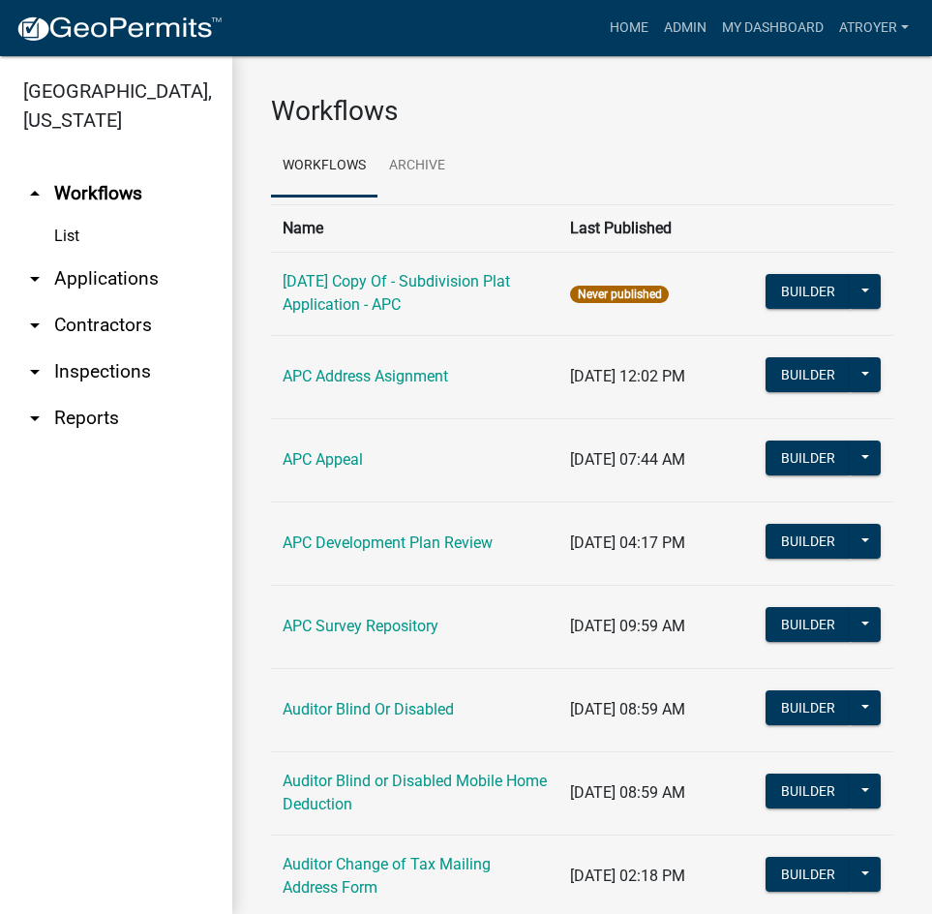
click at [127, 280] on link "arrow_drop_down Applications" at bounding box center [116, 279] width 232 height 46
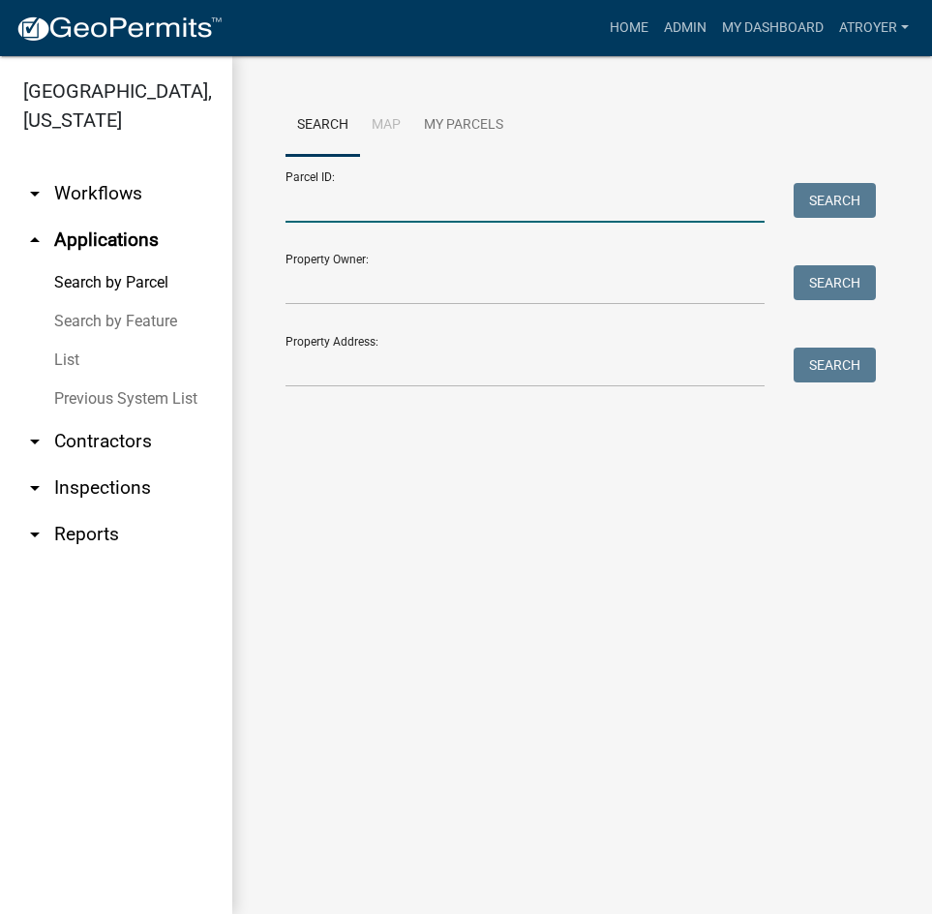
click at [393, 201] on input "Parcel ID:" at bounding box center [525, 203] width 479 height 40
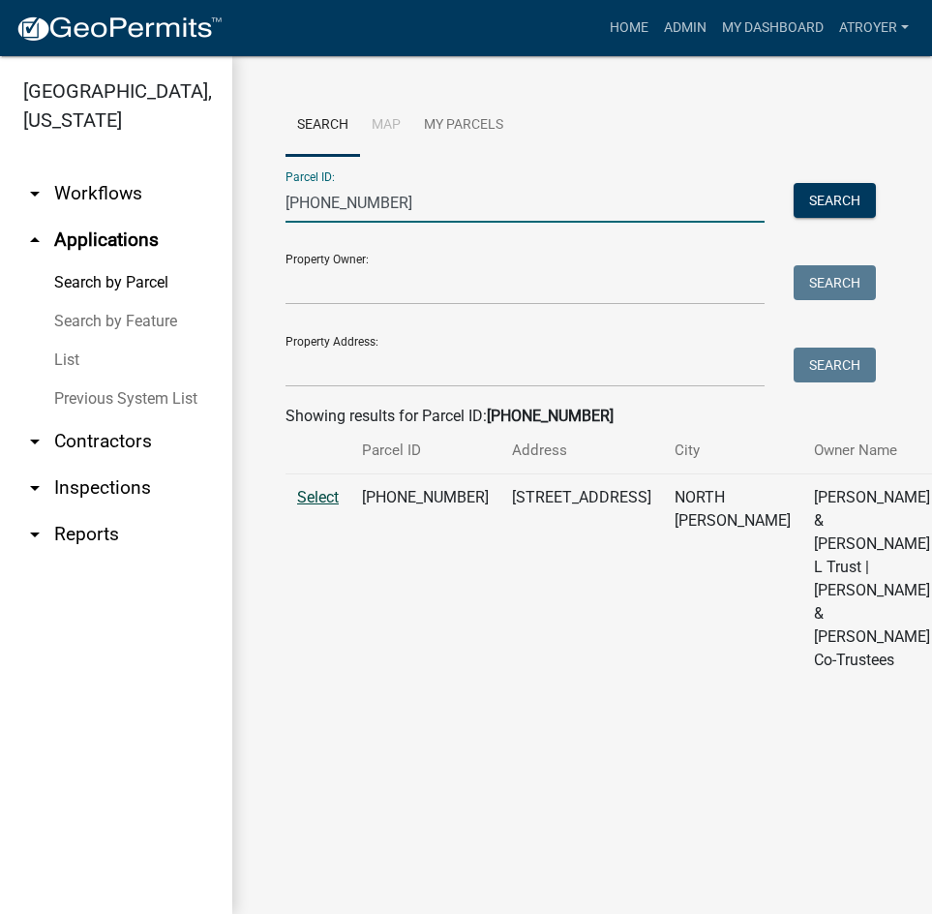
type input "[PHONE_NUMBER]"
click at [318, 506] on span "Select" at bounding box center [318, 497] width 42 height 18
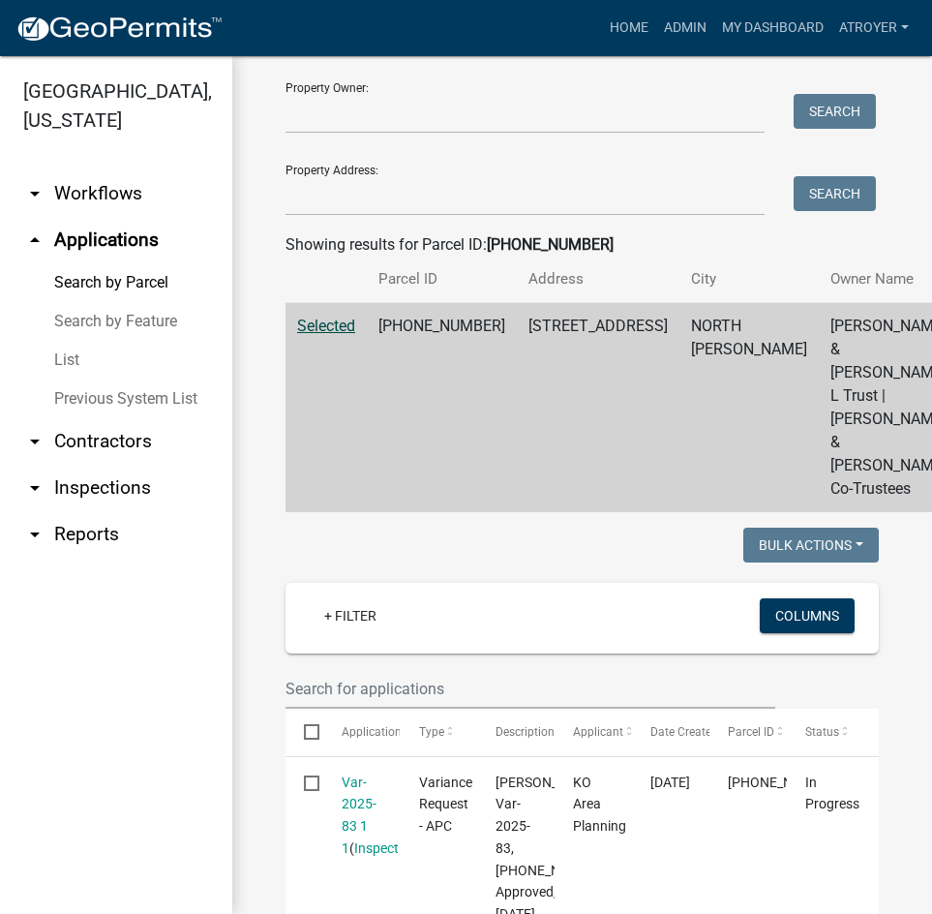
scroll to position [484, 0]
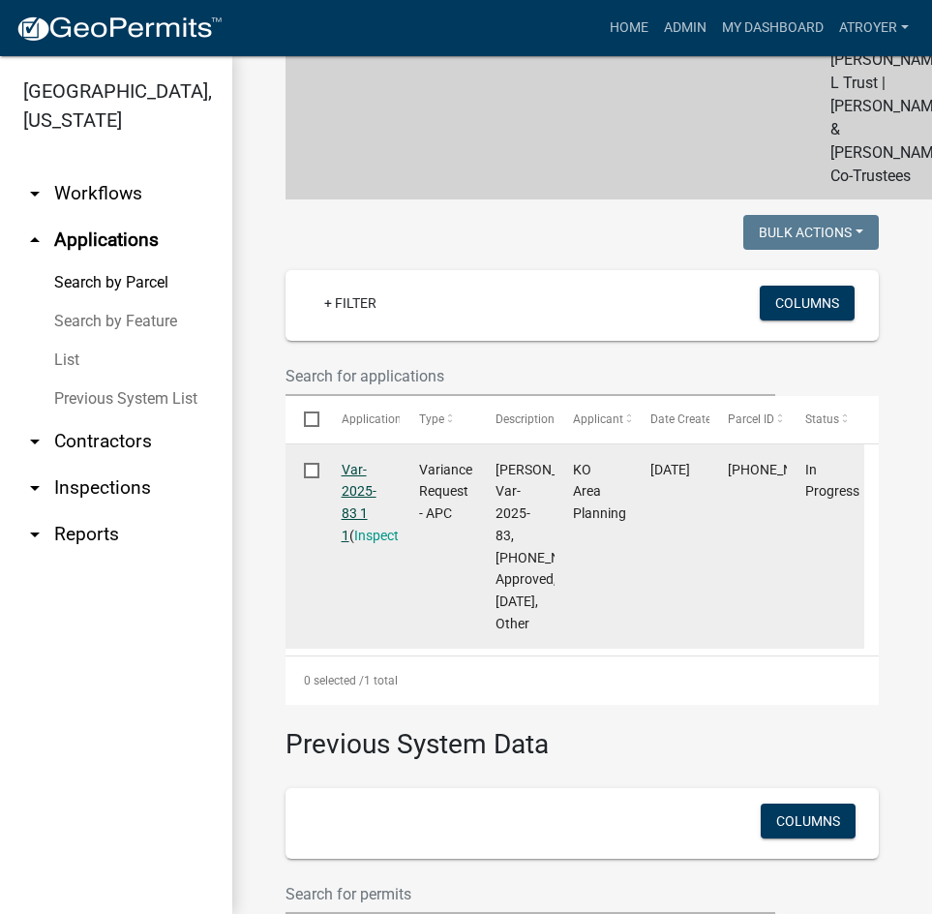
click at [351, 539] on link "Var-2025-83 1 1" at bounding box center [359, 502] width 35 height 81
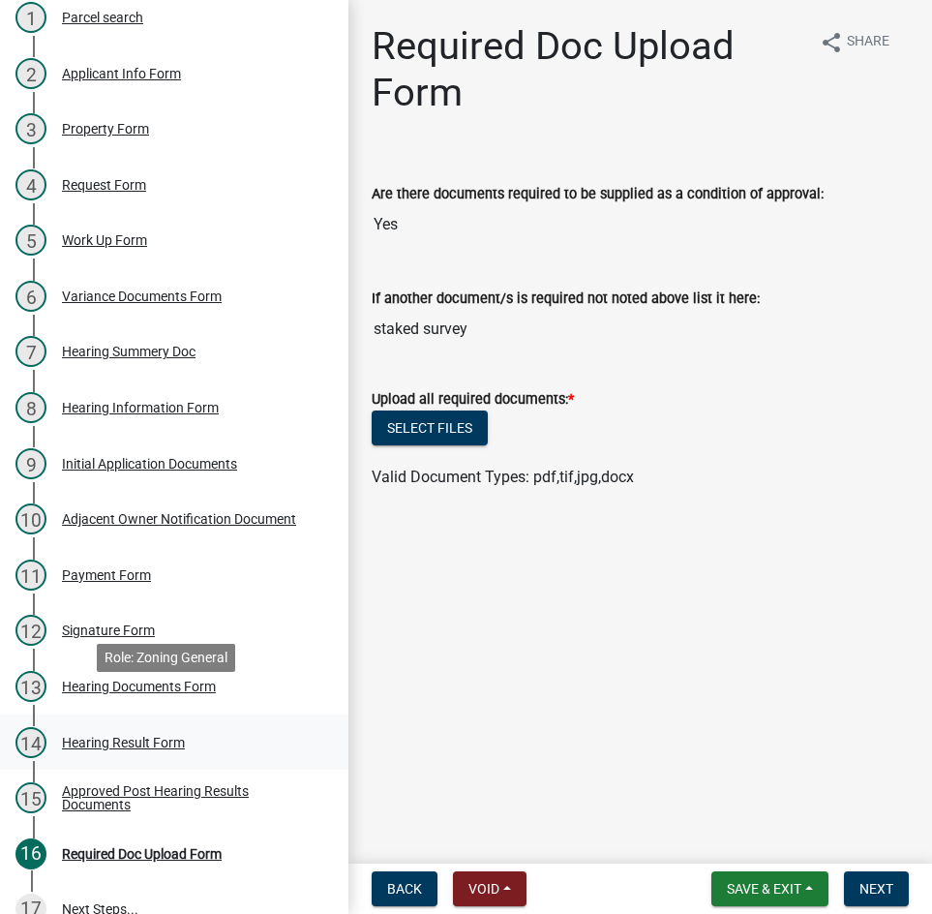
scroll to position [274, 0]
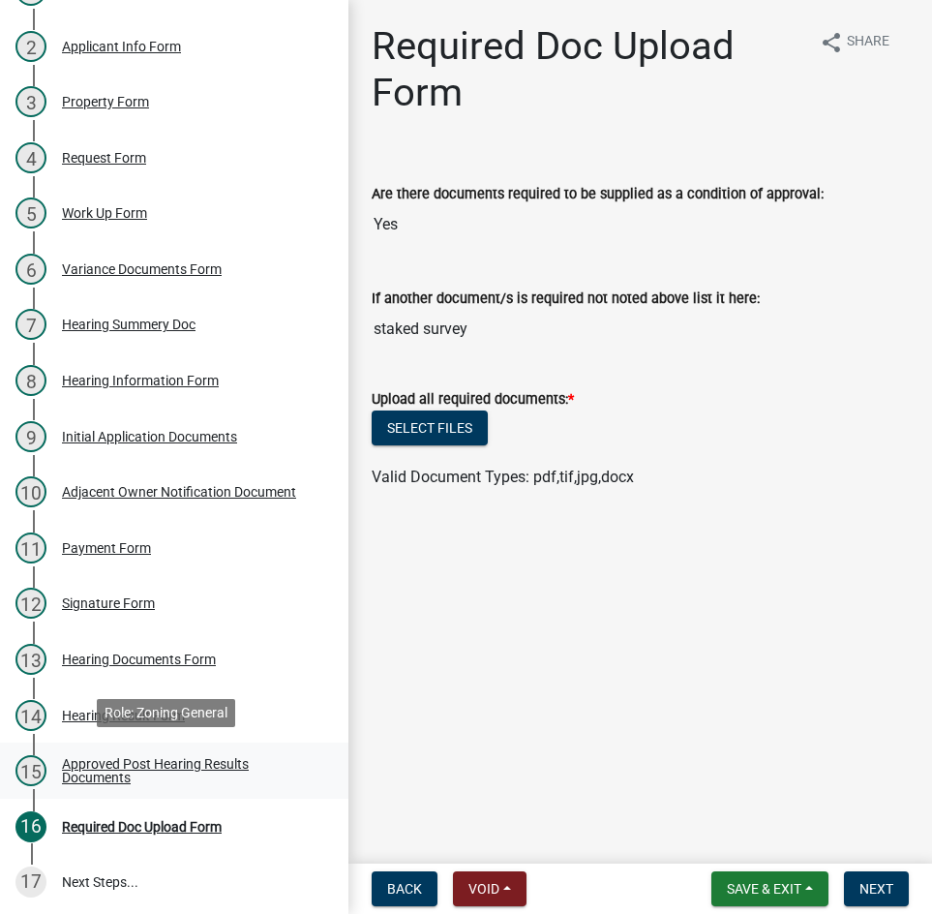
click at [117, 761] on div "Approved Post Hearing Results Documents" at bounding box center [190, 770] width 256 height 27
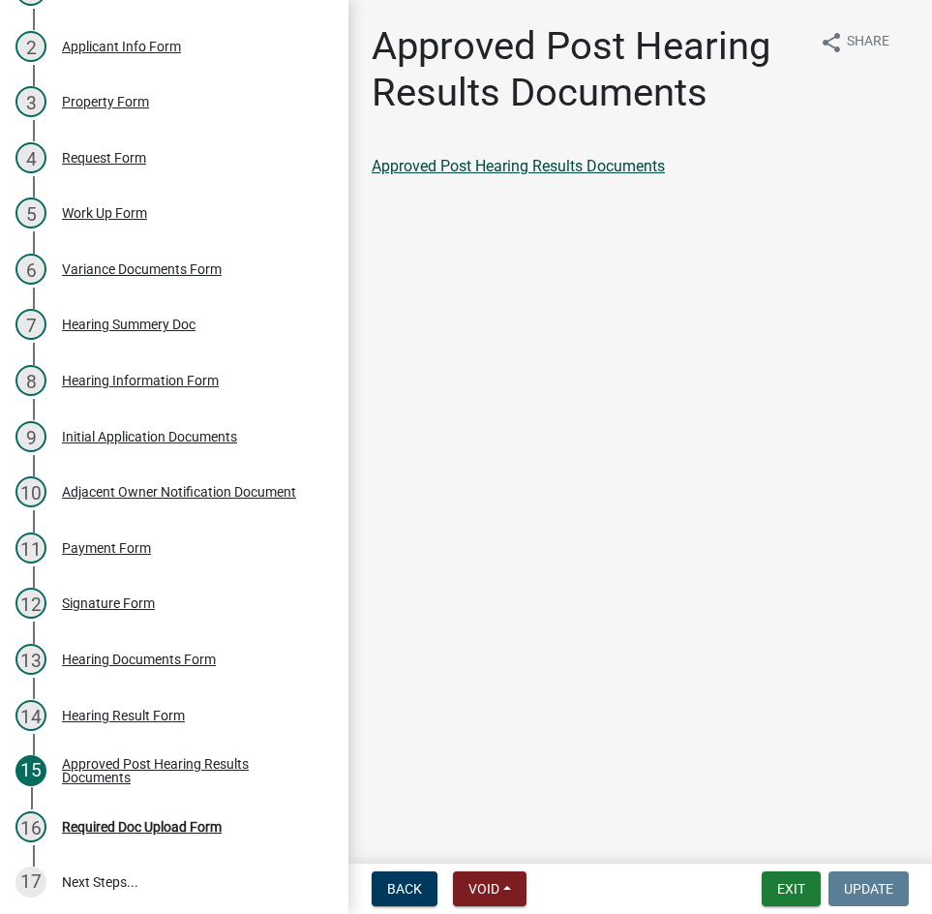
click at [494, 169] on link "Approved Post Hearing Results Documents" at bounding box center [518, 166] width 293 height 18
click at [184, 825] on div "Required Doc Upload Form" at bounding box center [142, 827] width 160 height 14
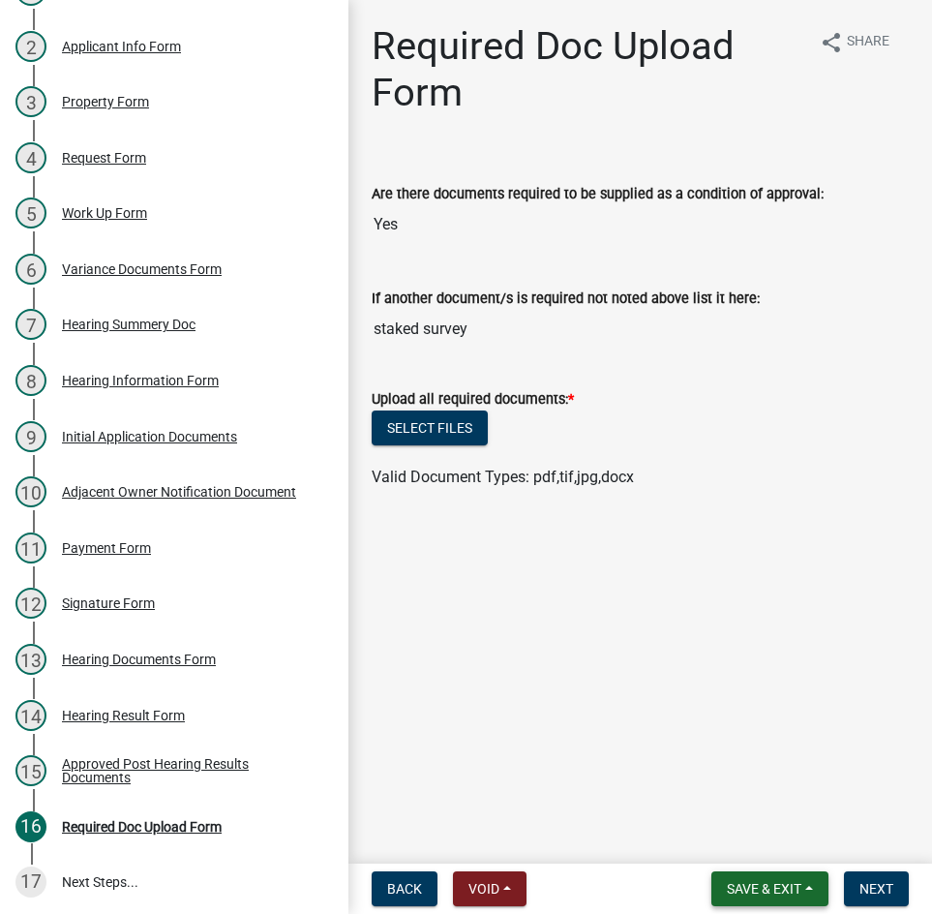
click at [768, 889] on span "Save & Exit" at bounding box center [764, 888] width 75 height 15
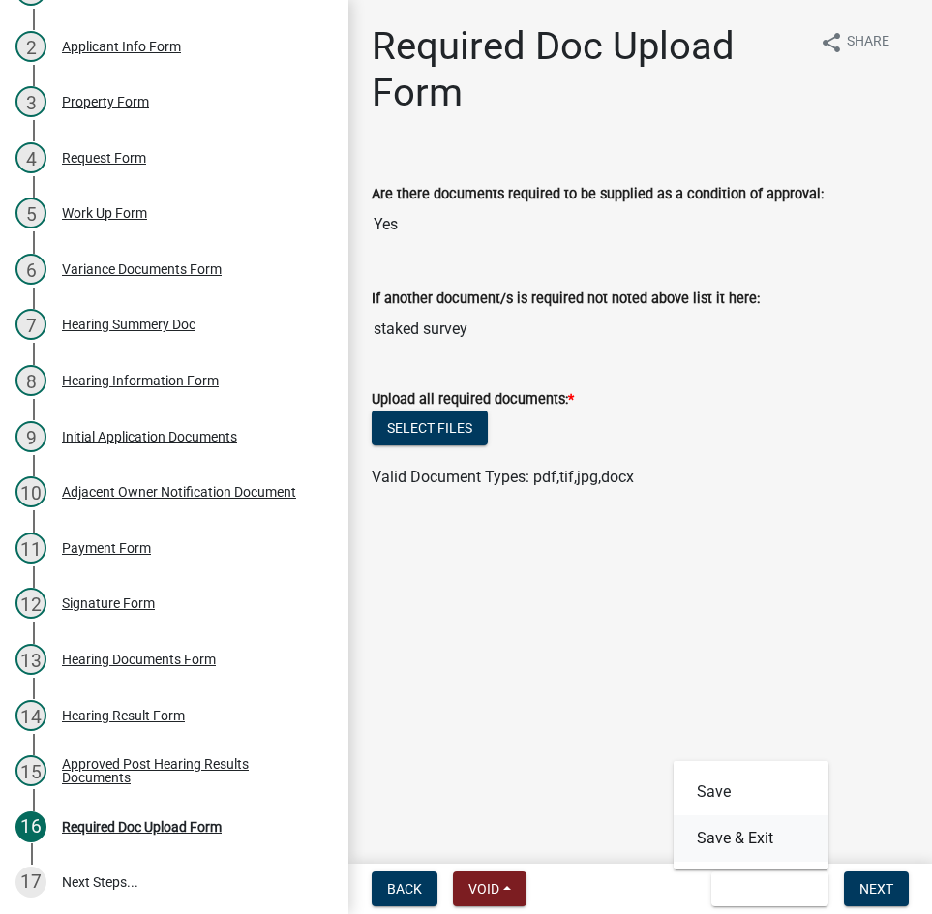
click at [727, 836] on button "Save & Exit" at bounding box center [751, 838] width 155 height 46
